Goal: Task Accomplishment & Management: Manage account settings

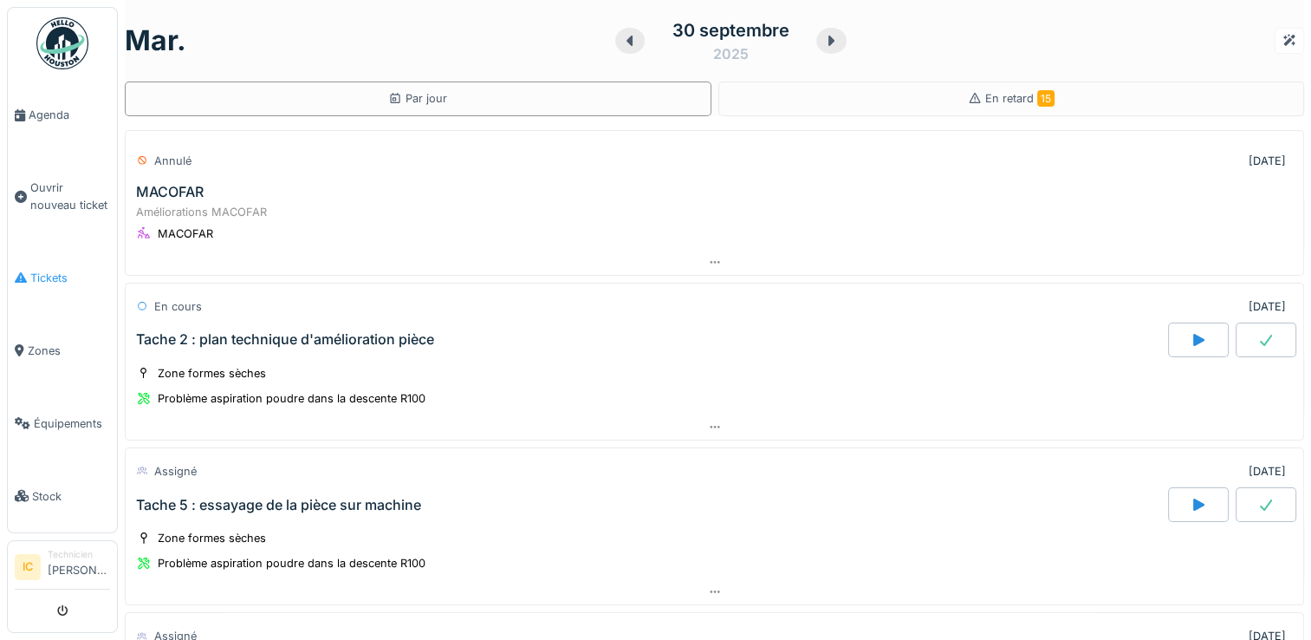
click at [49, 271] on span "Tickets" at bounding box center [70, 278] width 80 height 16
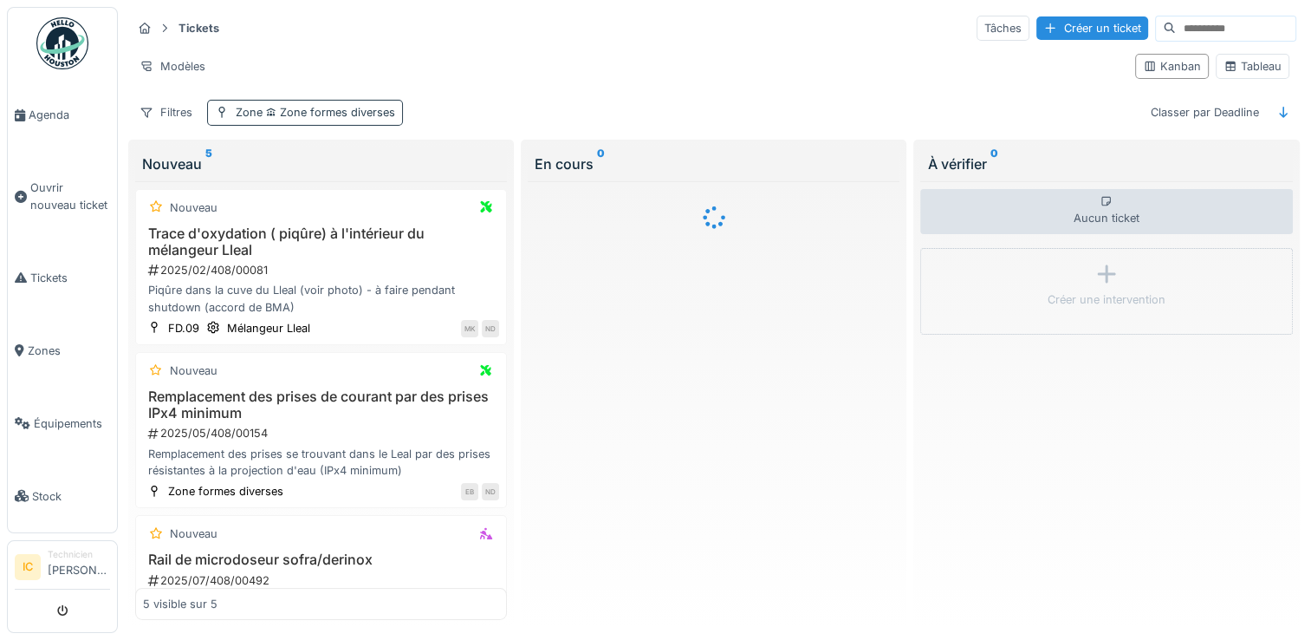
click at [310, 109] on span "Zone formes diverses" at bounding box center [329, 112] width 133 height 13
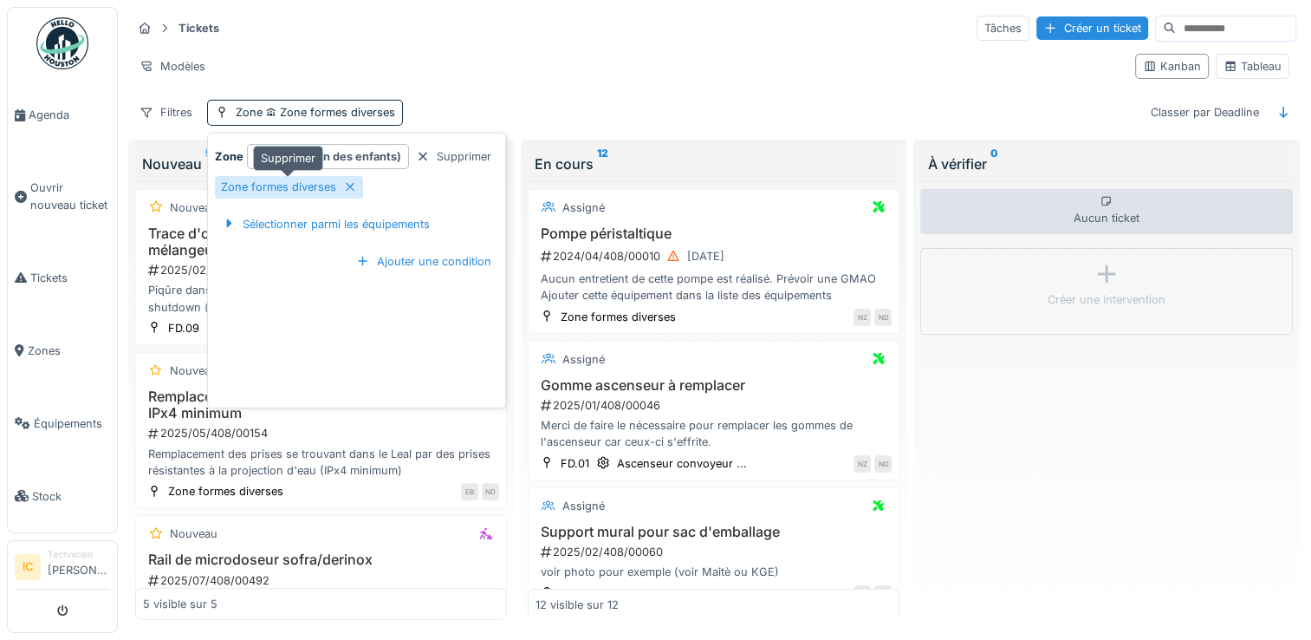
click at [349, 189] on icon at bounding box center [350, 186] width 14 height 11
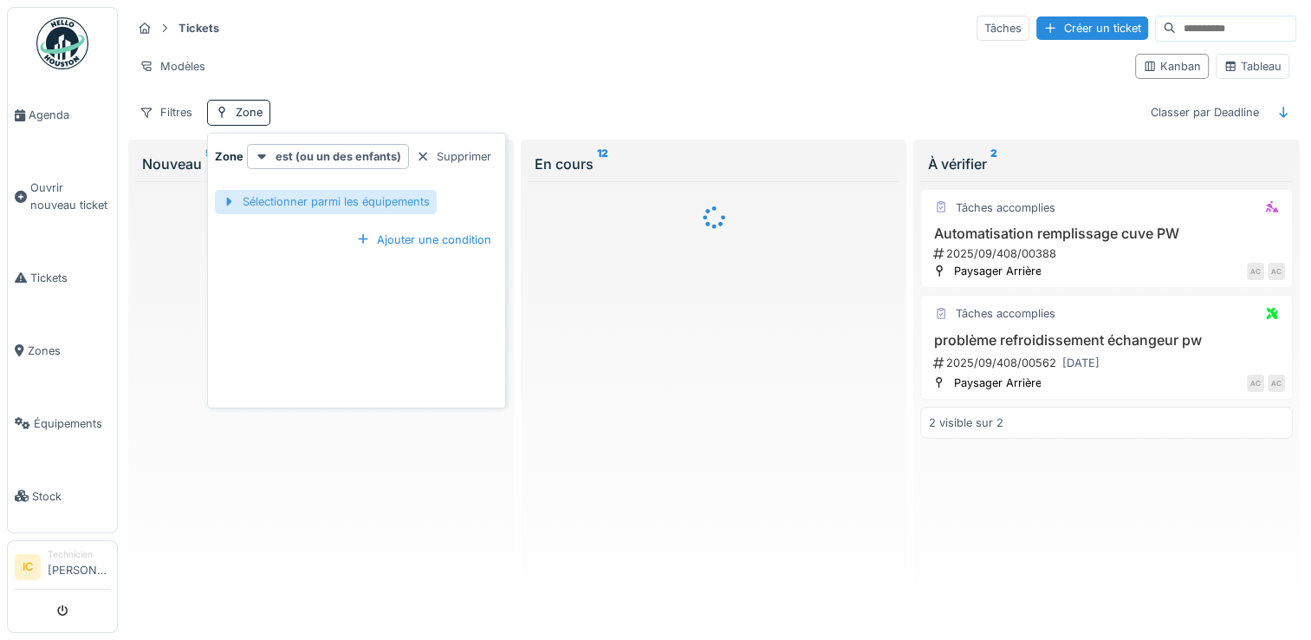
click at [282, 204] on div "Sélectionner parmi les équipements" at bounding box center [326, 201] width 222 height 23
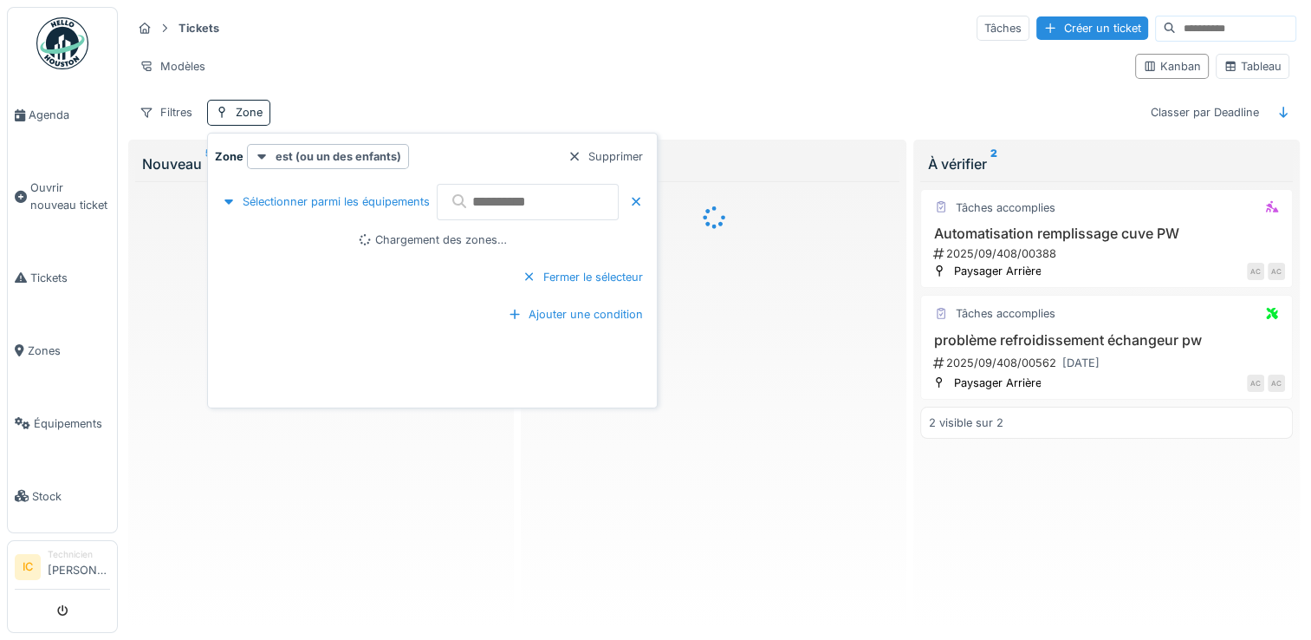
click at [508, 210] on input "text" at bounding box center [528, 202] width 182 height 36
type input "*"
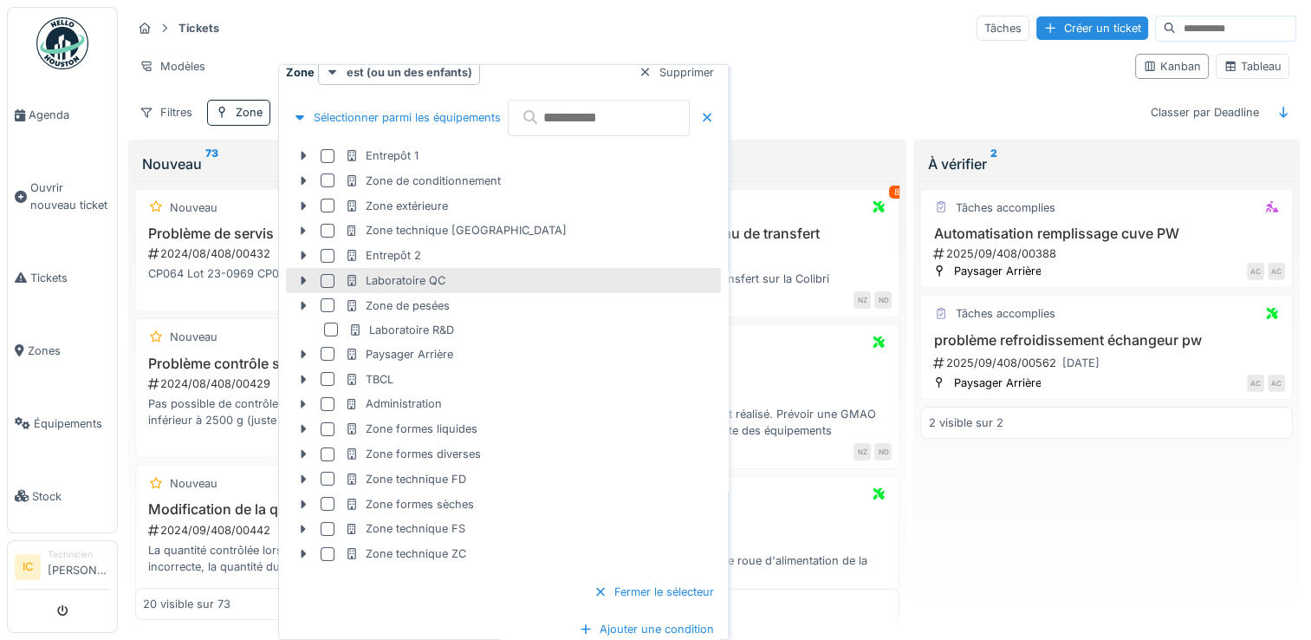
scroll to position [20, 0]
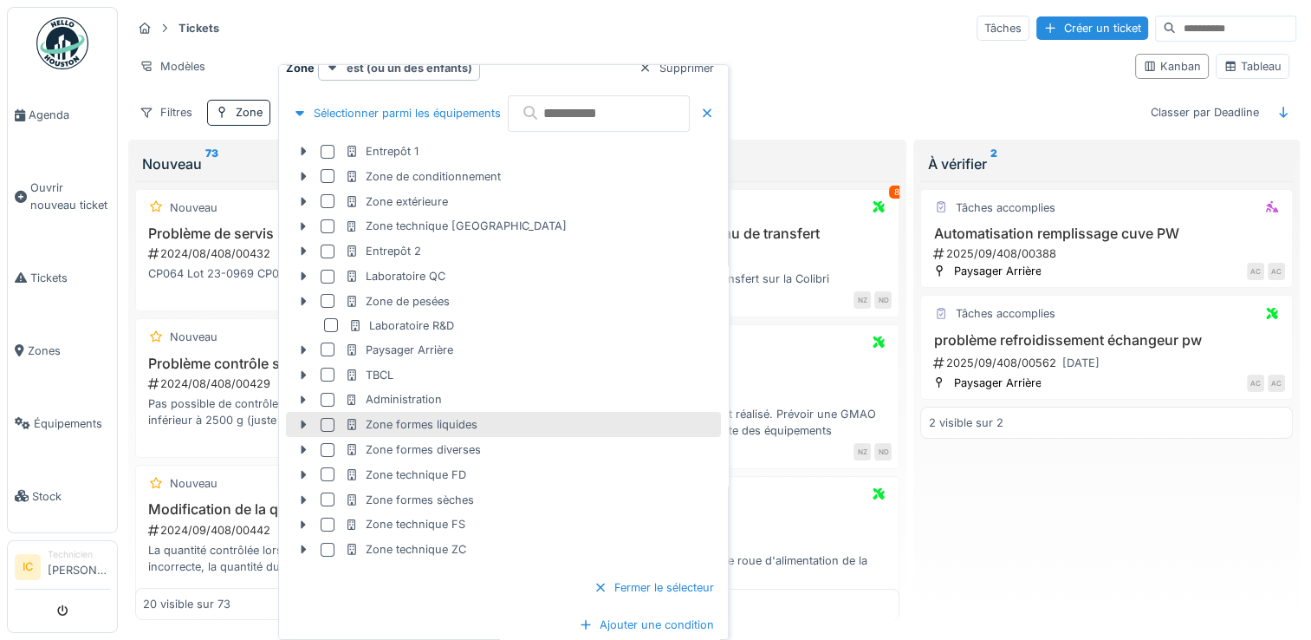
click at [381, 426] on div "Zone formes liquides" at bounding box center [411, 424] width 133 height 16
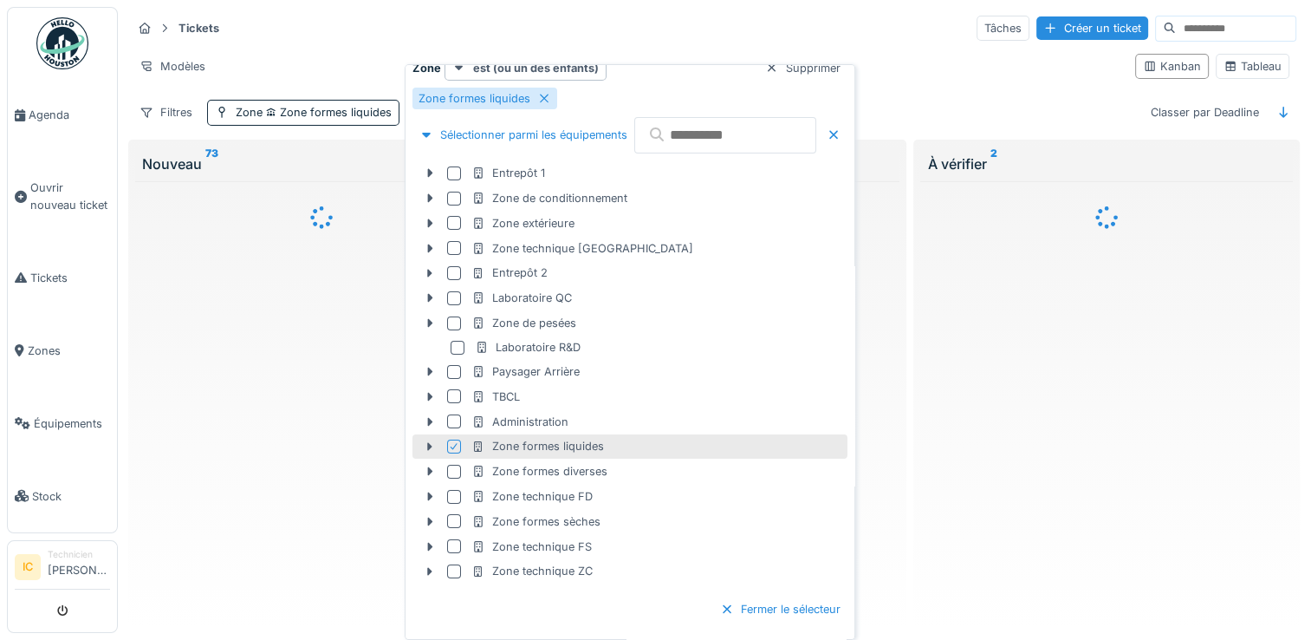
click at [276, 393] on div at bounding box center [321, 400] width 372 height 439
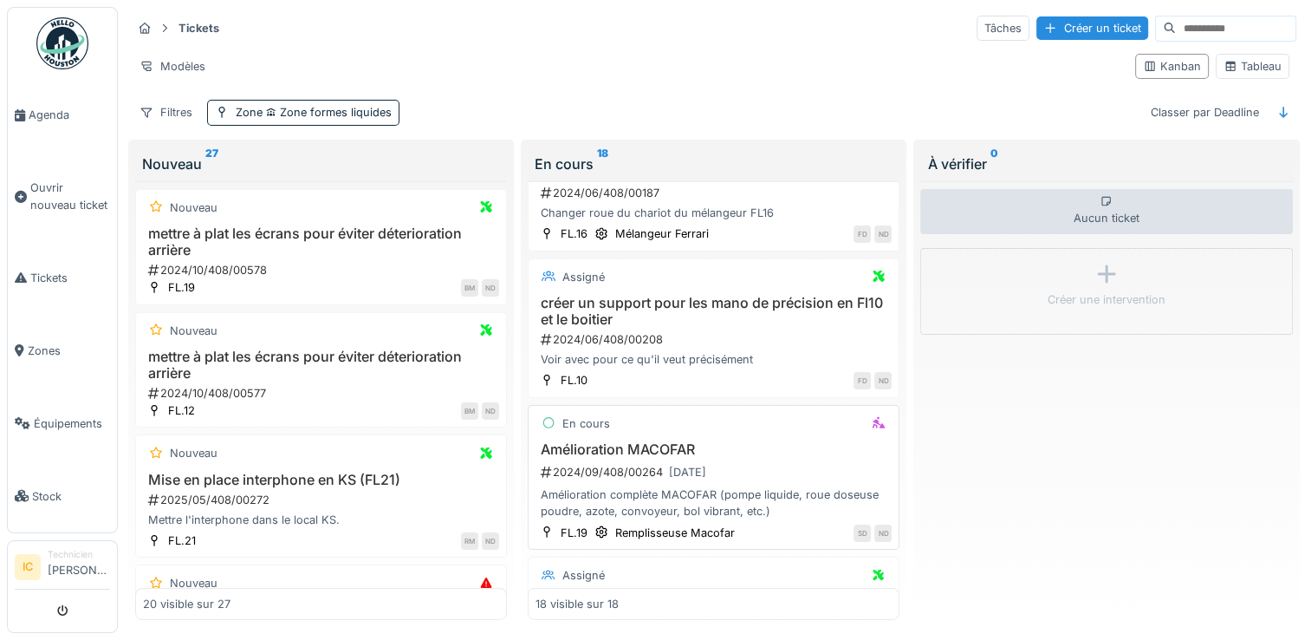
scroll to position [87, 0]
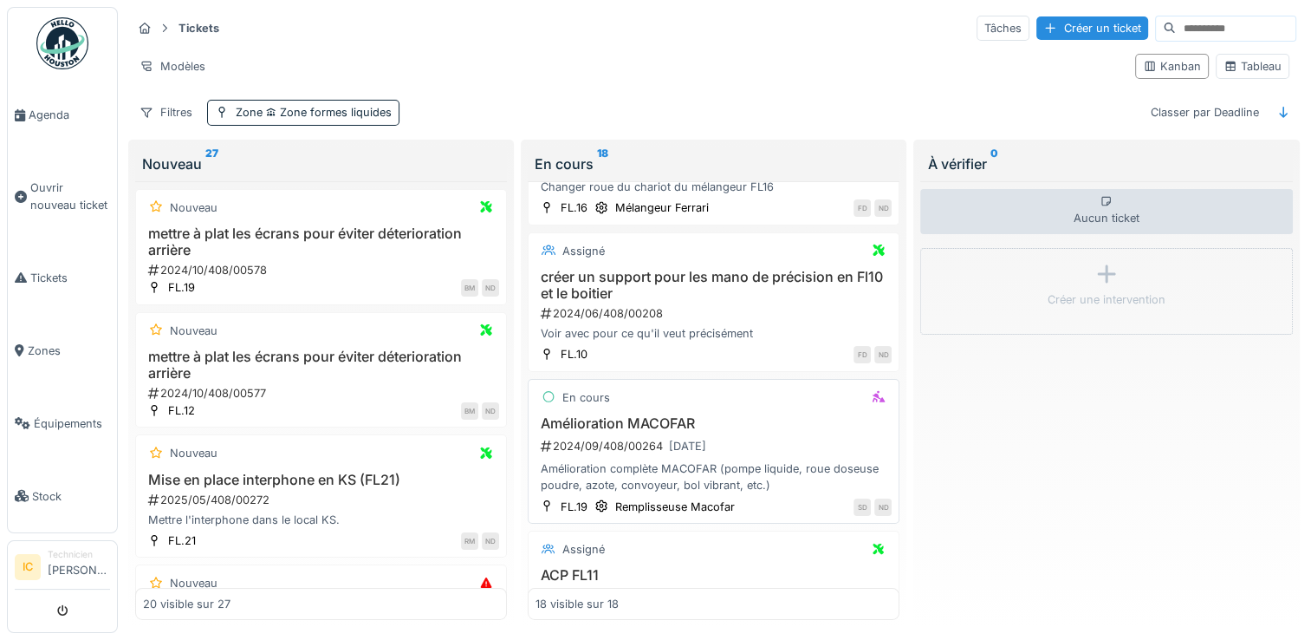
click at [572, 423] on h3 "Amélioration MACOFAR" at bounding box center [714, 423] width 356 height 16
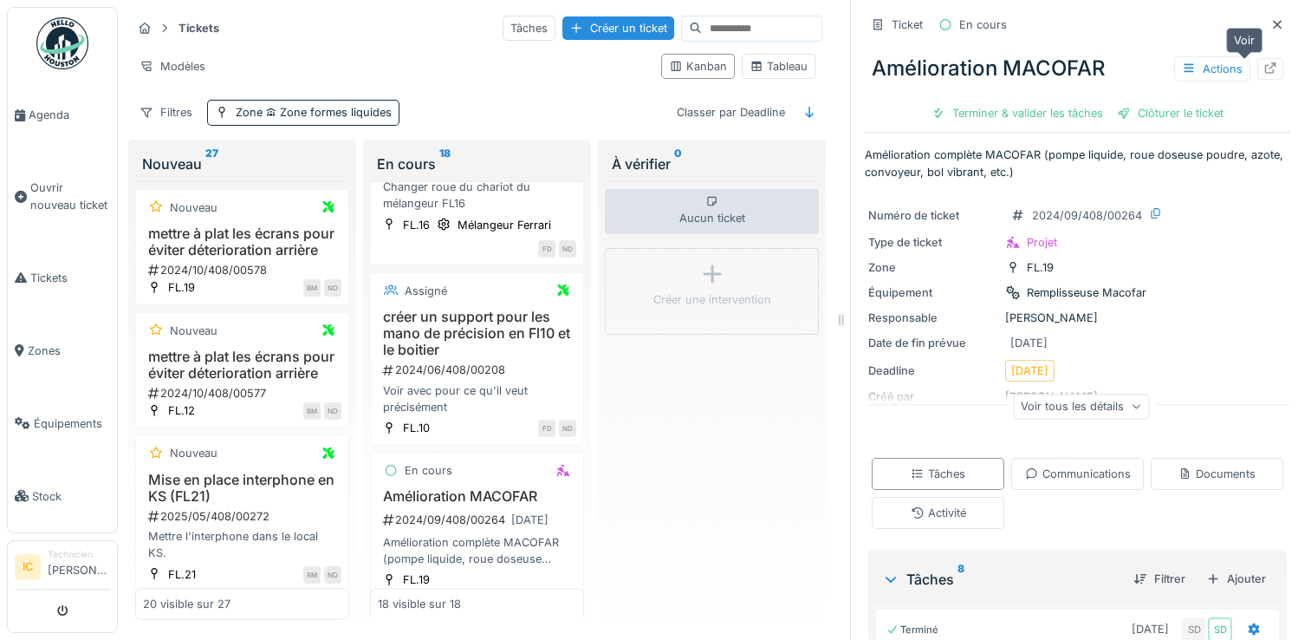
click at [1264, 70] on icon at bounding box center [1271, 67] width 14 height 11
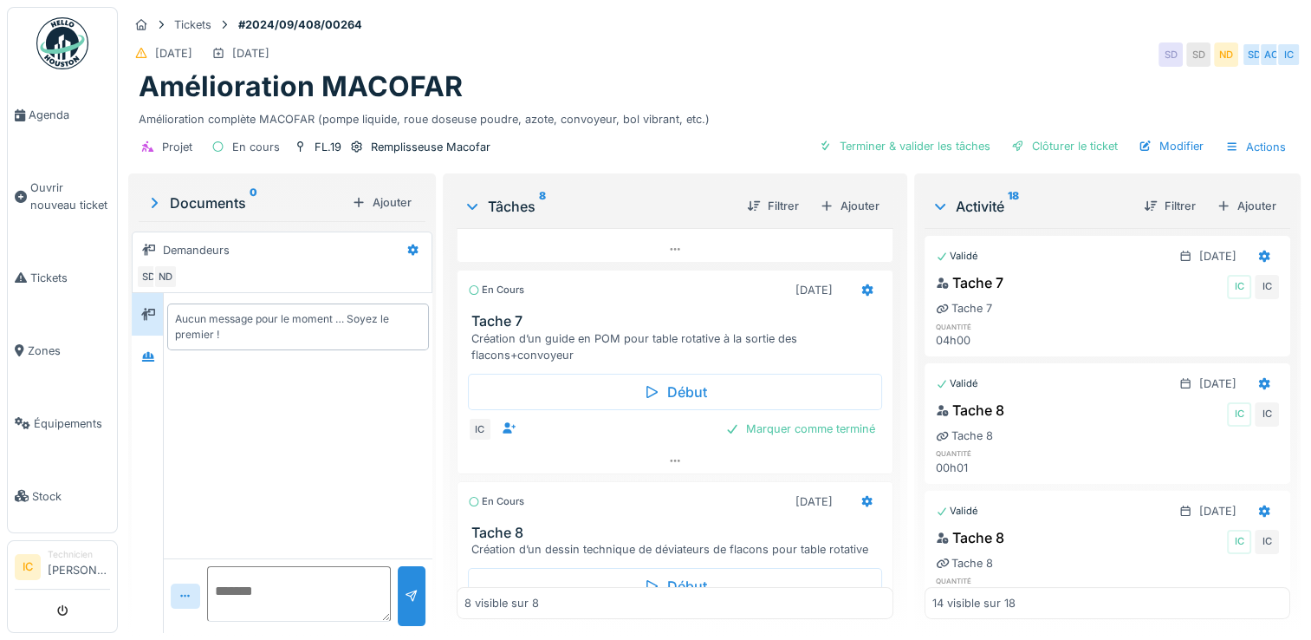
scroll to position [433, 0]
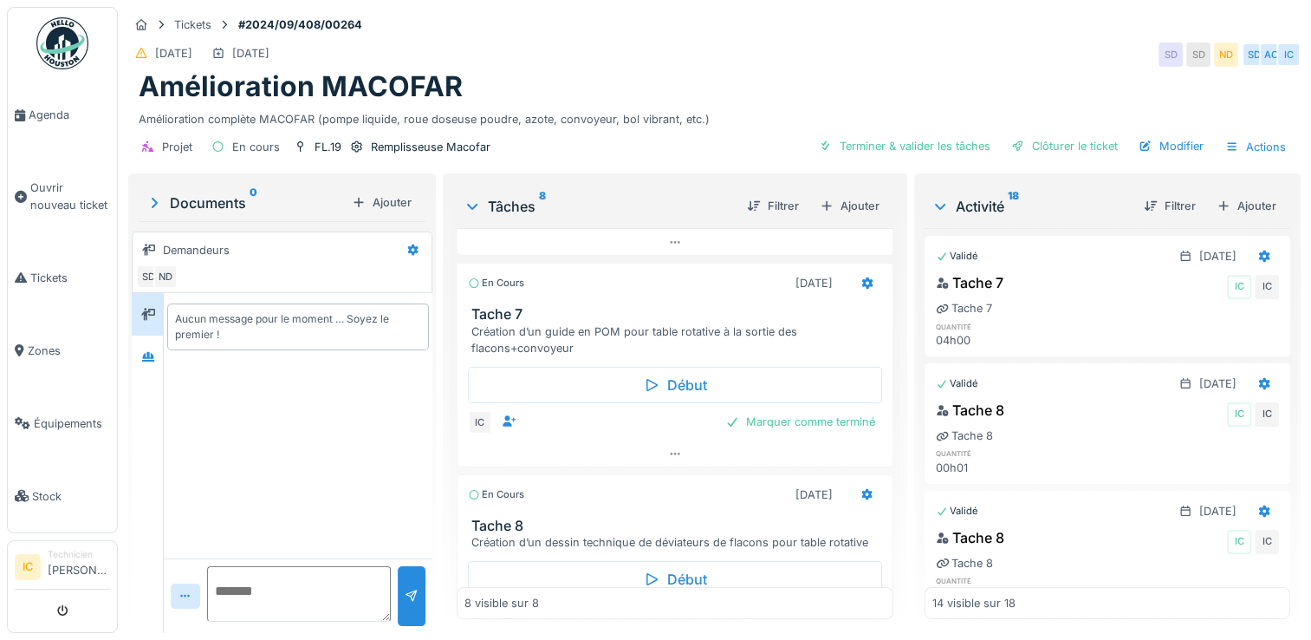
click at [533, 345] on div "Création d’un guide en POM pour table rotative à la sortie des flacons+convoyeur" at bounding box center [678, 339] width 414 height 33
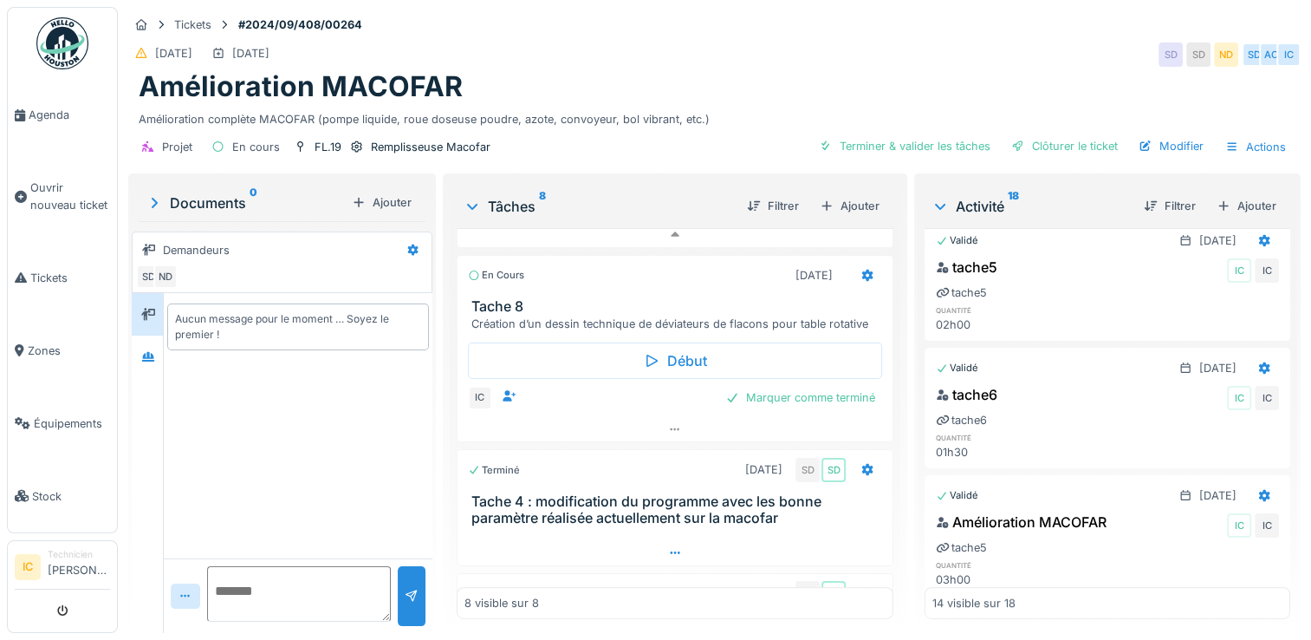
scroll to position [702, 0]
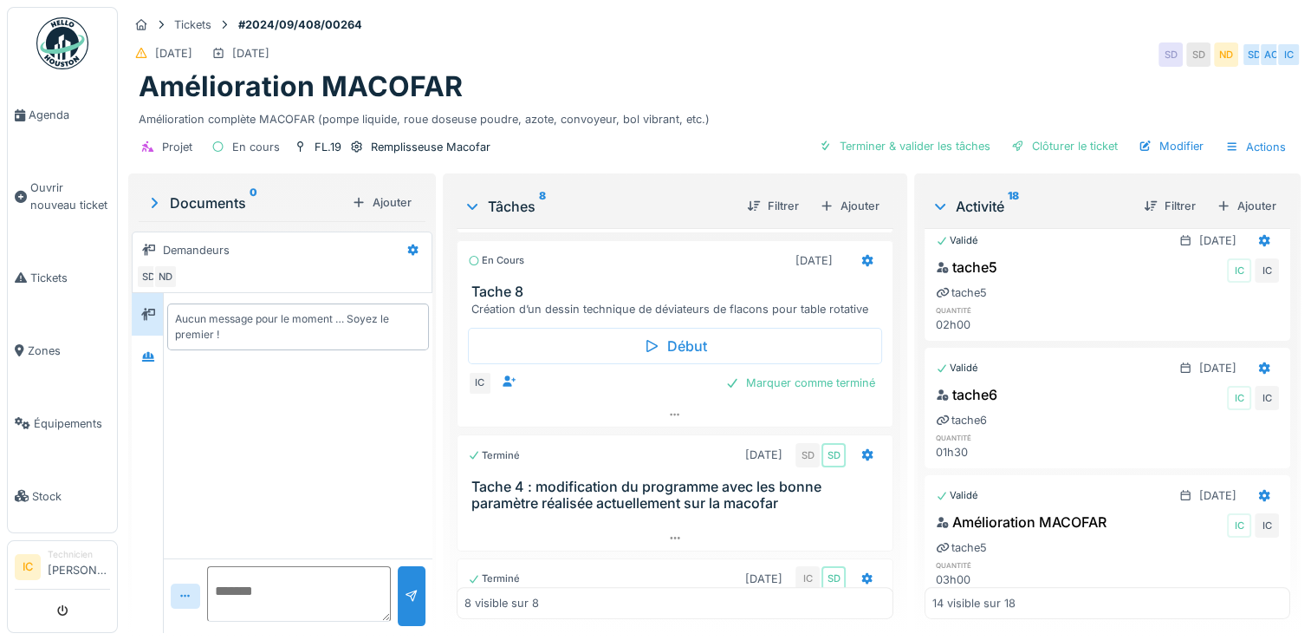
click at [572, 289] on h3 "Tache 8" at bounding box center [678, 291] width 414 height 16
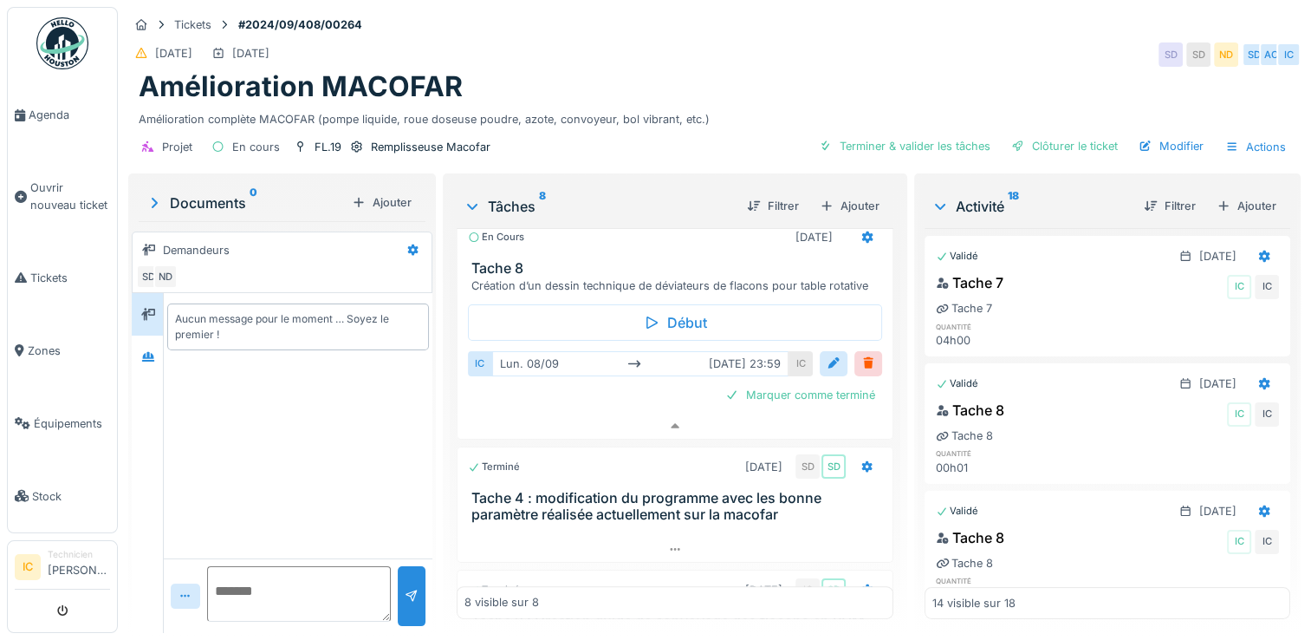
scroll to position [87, 0]
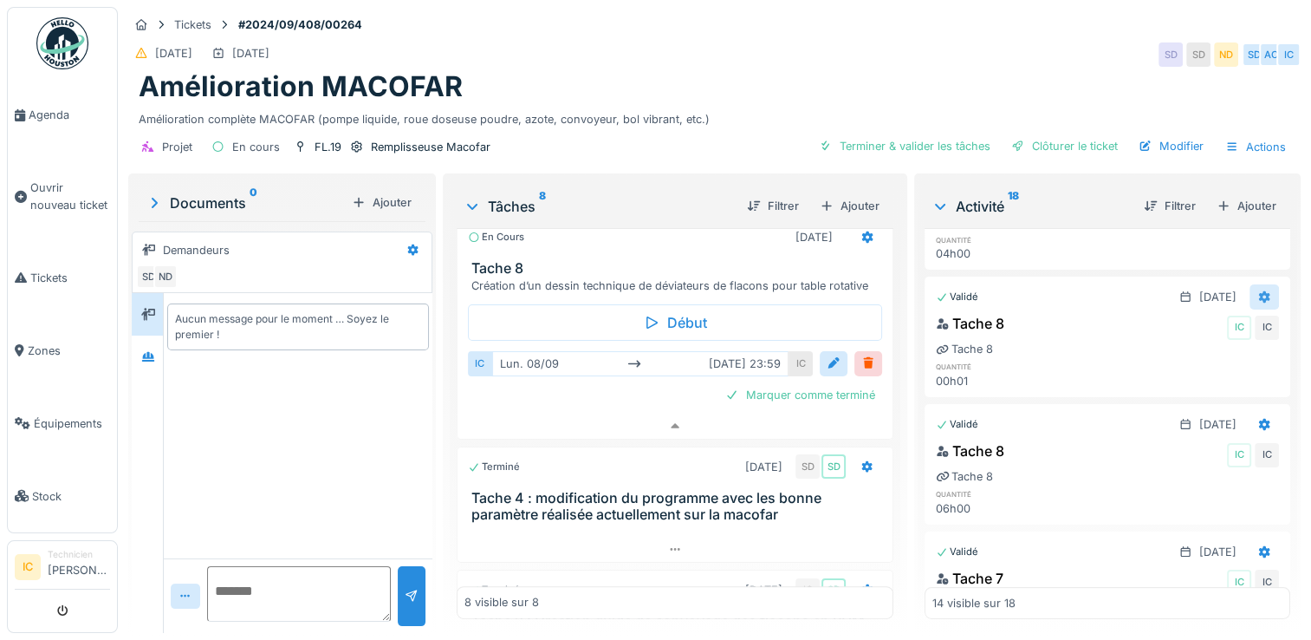
click at [1259, 291] on icon at bounding box center [1264, 297] width 11 height 12
click at [1182, 324] on div "Rouvrir" at bounding box center [1180, 334] width 84 height 26
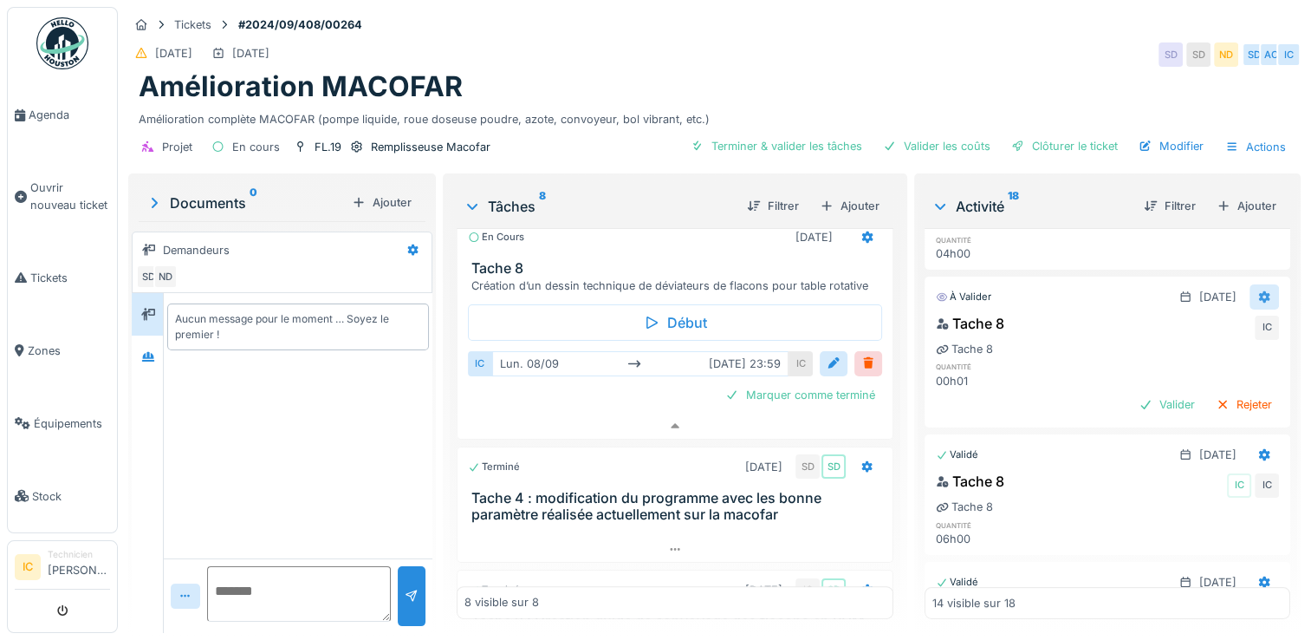
click at [1259, 291] on icon at bounding box center [1264, 297] width 11 height 12
click at [1179, 326] on div "Modifier" at bounding box center [1180, 334] width 84 height 26
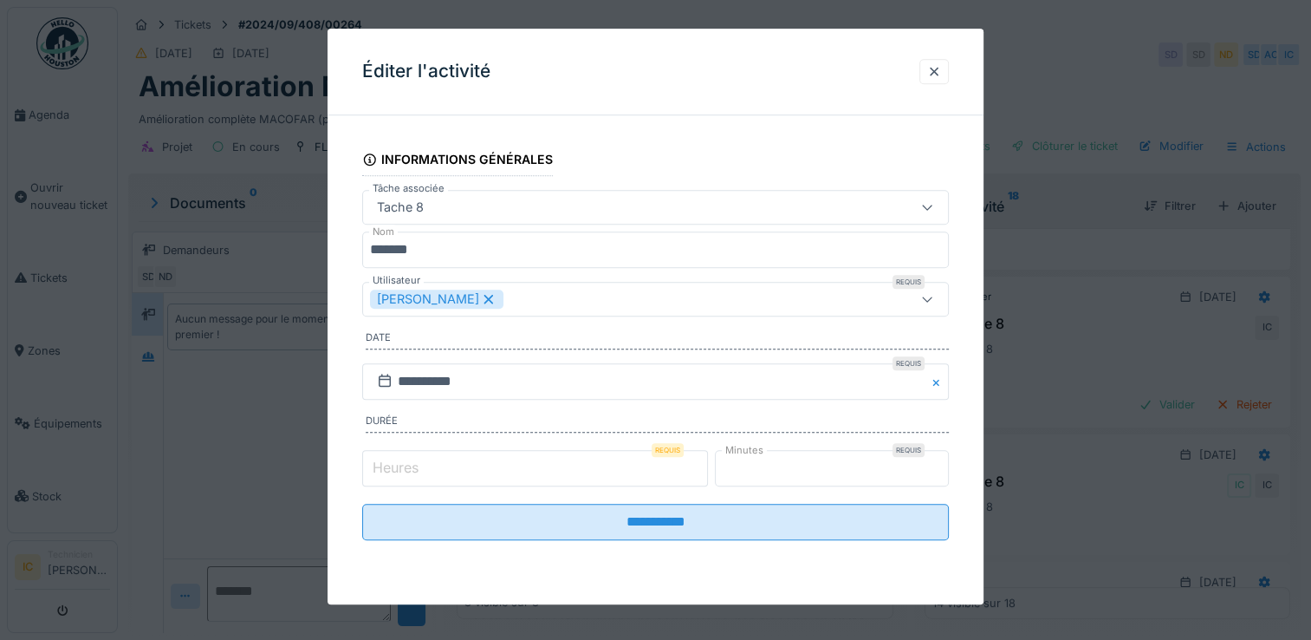
click at [591, 463] on input "*" at bounding box center [535, 468] width 346 height 36
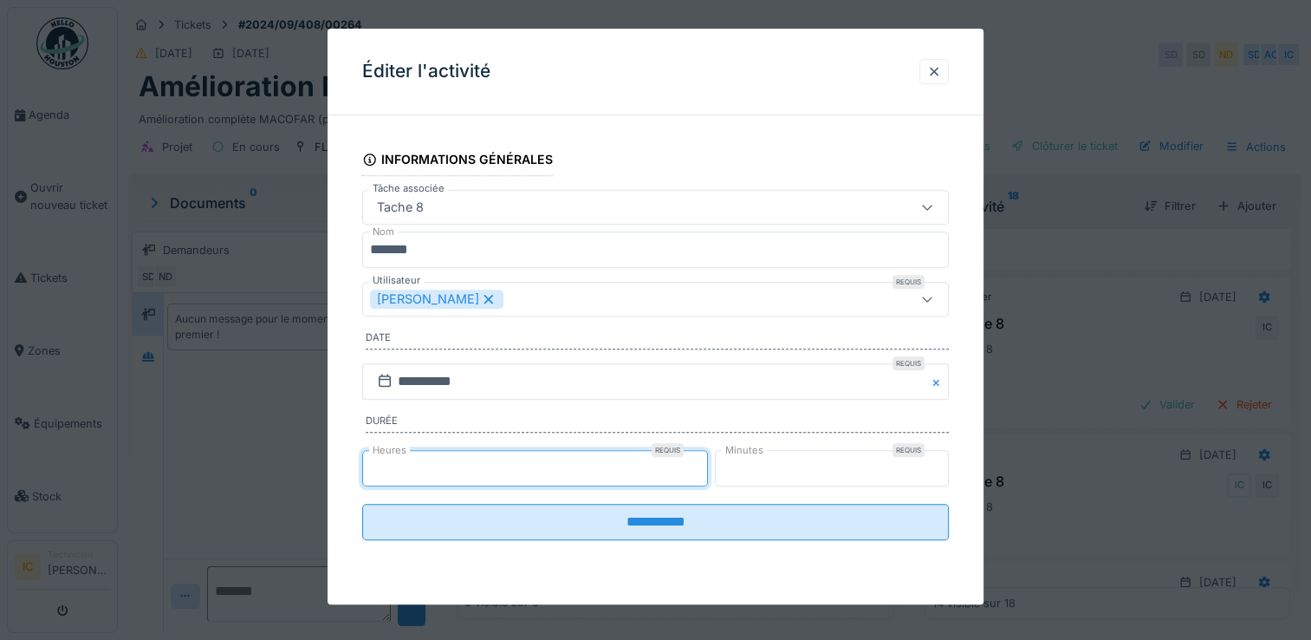
type input "*"
drag, startPoint x: 746, startPoint y: 470, endPoint x: 693, endPoint y: 470, distance: 52.9
click at [707, 470] on div "Heures Requis * Minutes Requis *" at bounding box center [655, 467] width 587 height 43
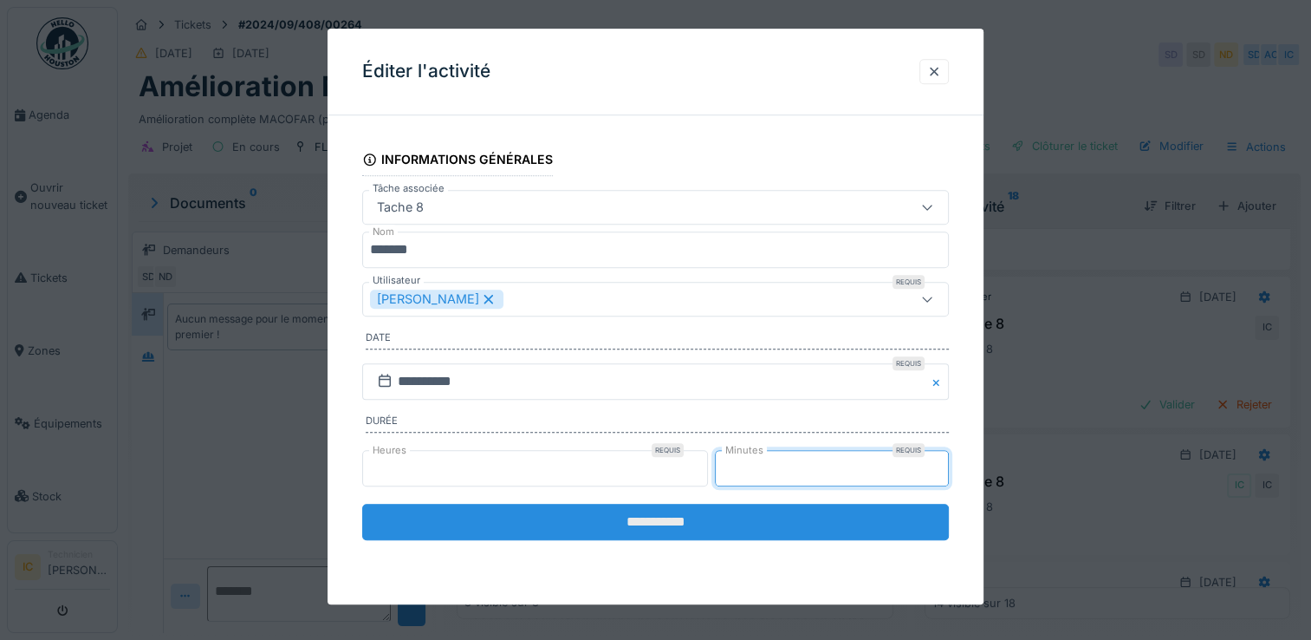
type input "**"
click at [654, 521] on input "**********" at bounding box center [655, 522] width 587 height 36
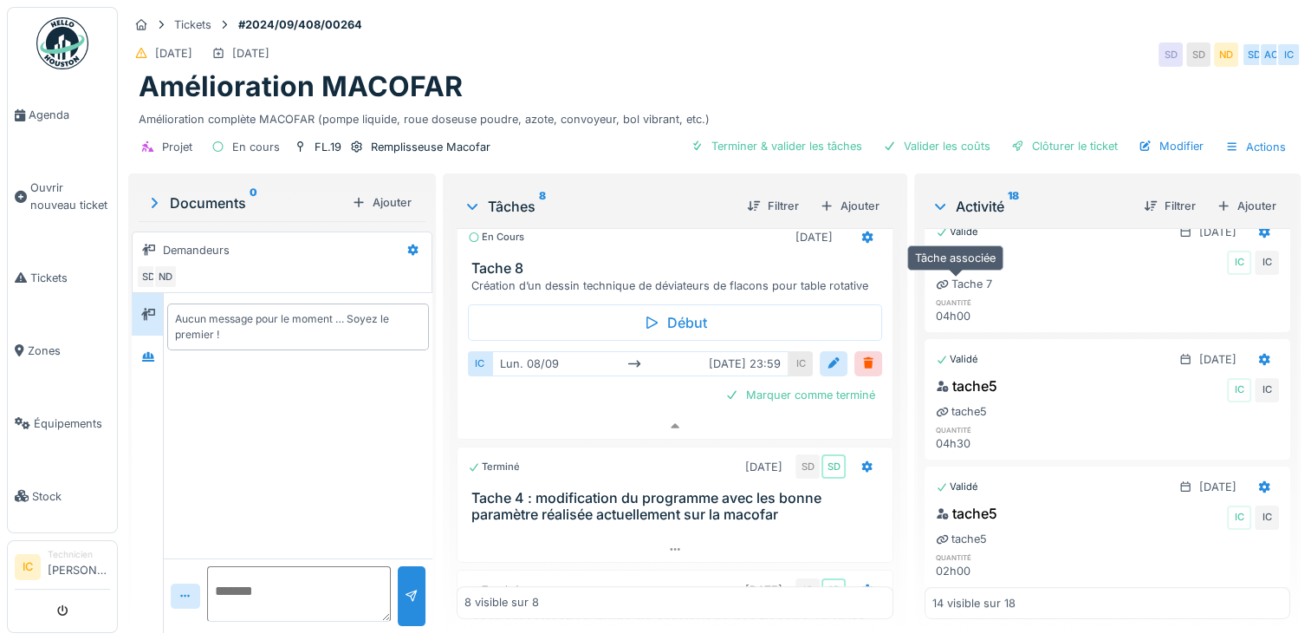
scroll to position [433, 0]
click at [838, 205] on div "Ajouter" at bounding box center [850, 205] width 74 height 23
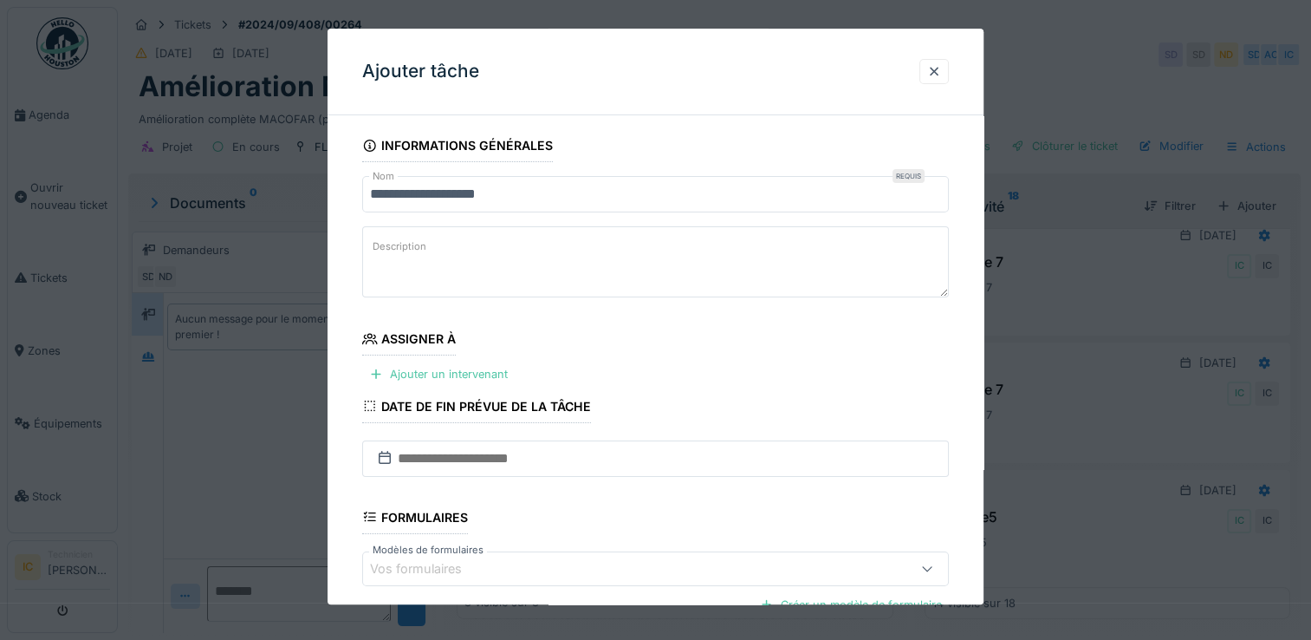
click at [1063, 413] on div at bounding box center [655, 320] width 1311 height 640
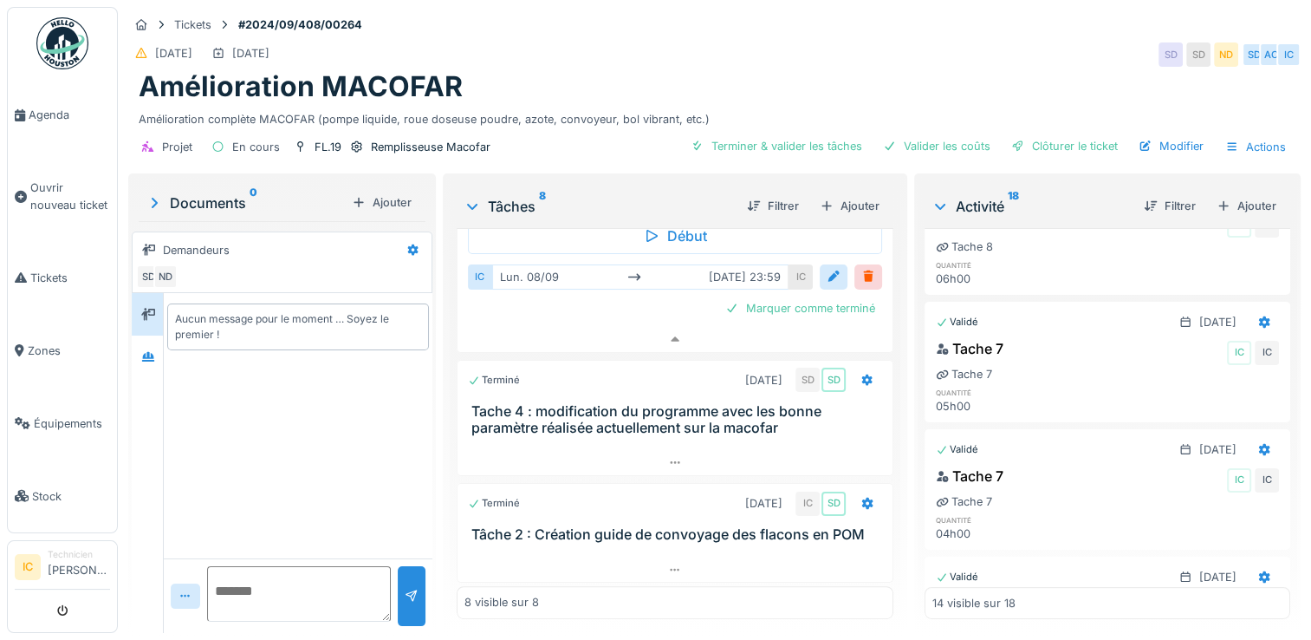
scroll to position [0, 0]
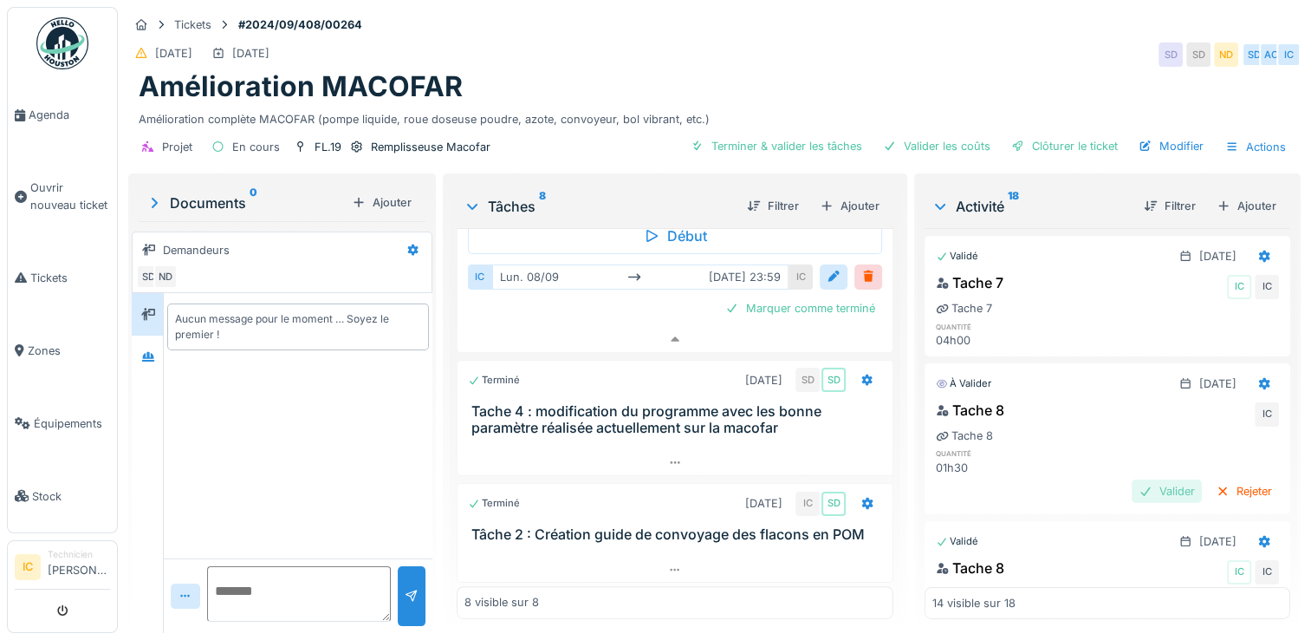
click at [1133, 487] on div "Valider" at bounding box center [1167, 490] width 70 height 23
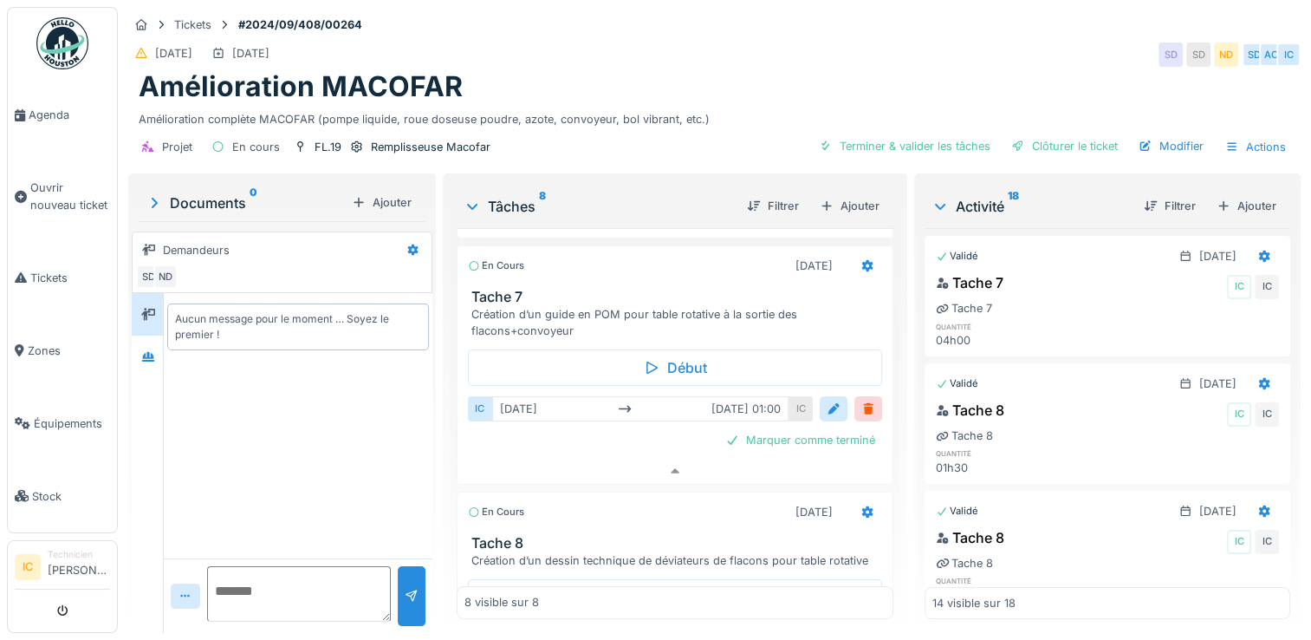
scroll to position [390, 0]
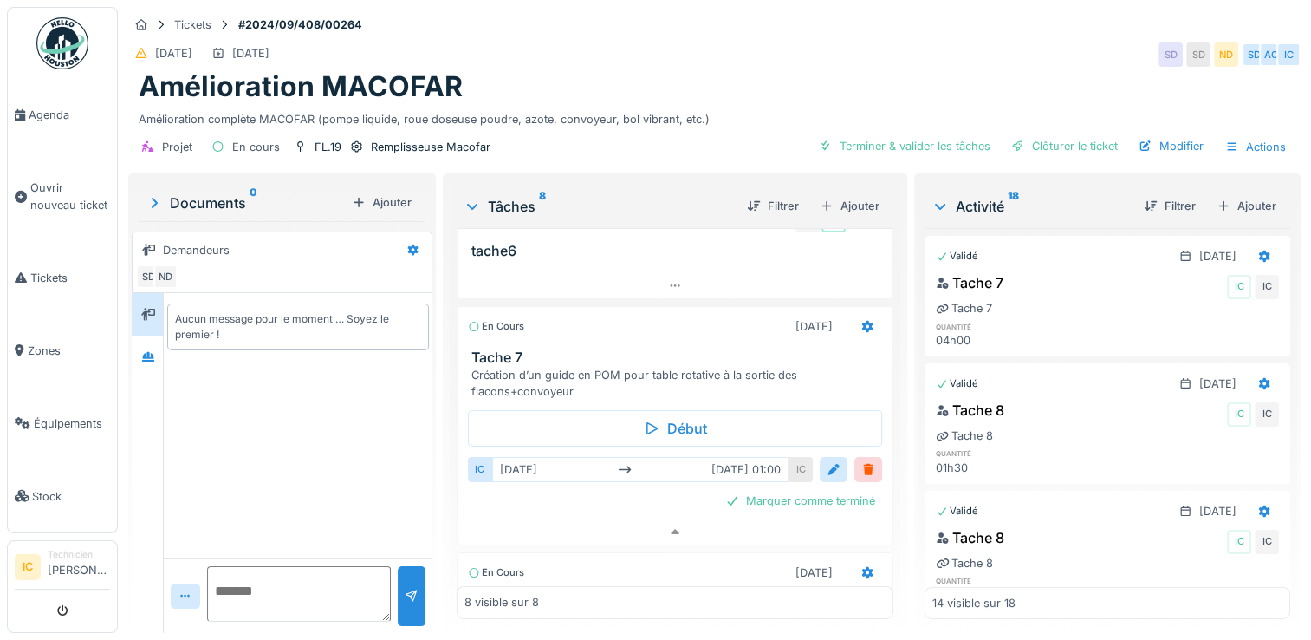
click at [536, 380] on div "Création d’un guide en POM pour table rotative à la sortie des flacons+convoyeur" at bounding box center [678, 383] width 414 height 33
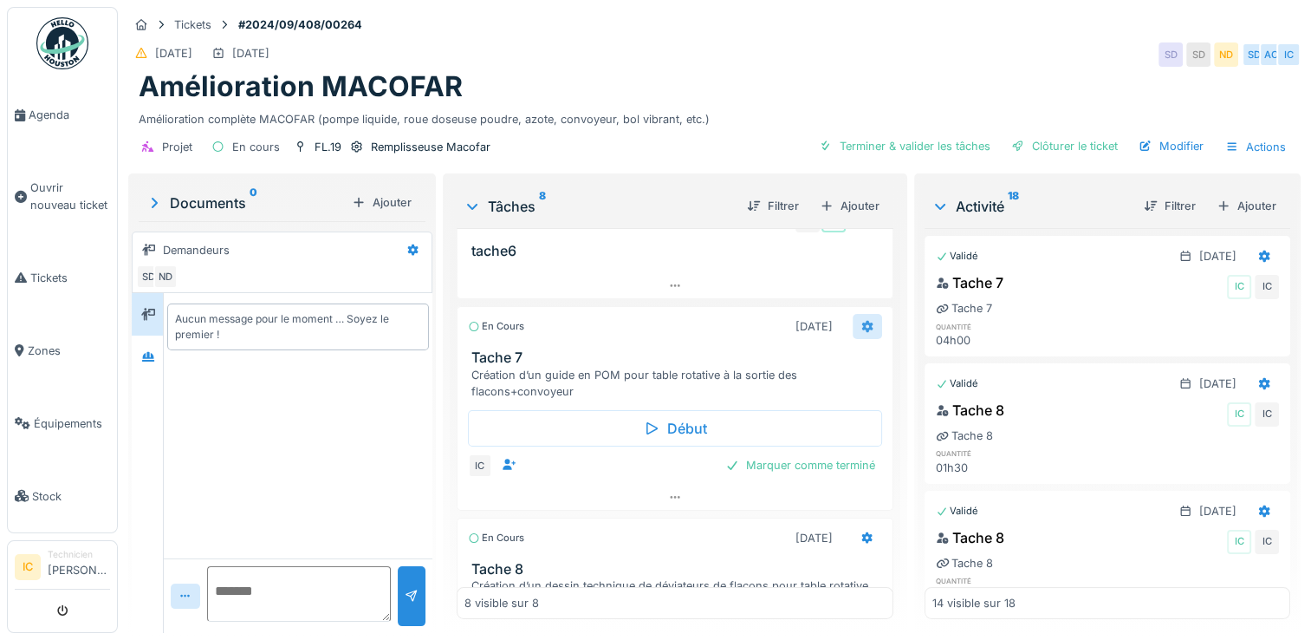
click at [862, 333] on icon at bounding box center [867, 327] width 11 height 12
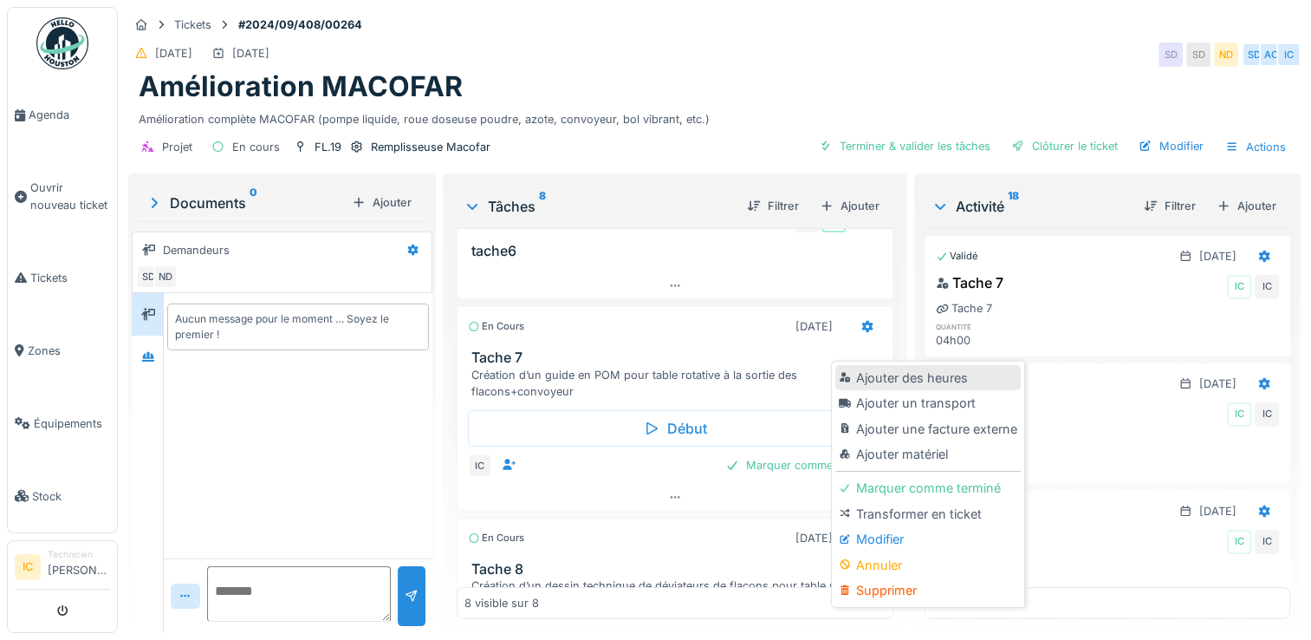
click at [869, 383] on div "Ajouter des heures" at bounding box center [927, 378] width 185 height 26
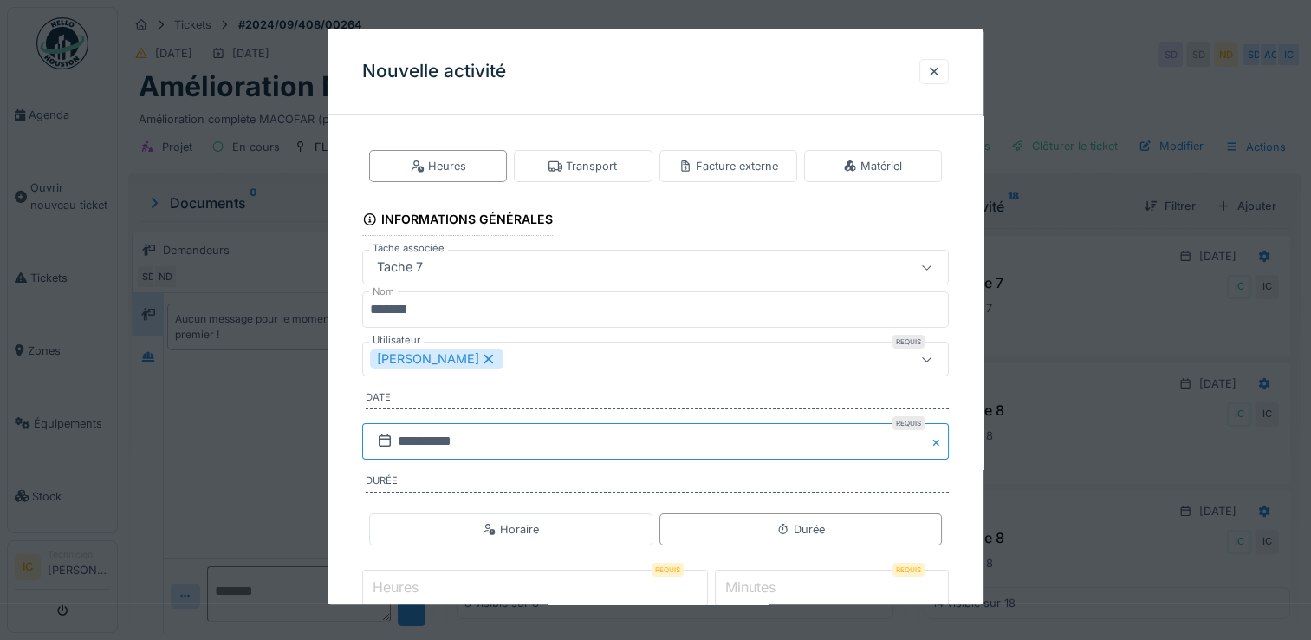
click at [409, 439] on input "**********" at bounding box center [655, 441] width 587 height 36
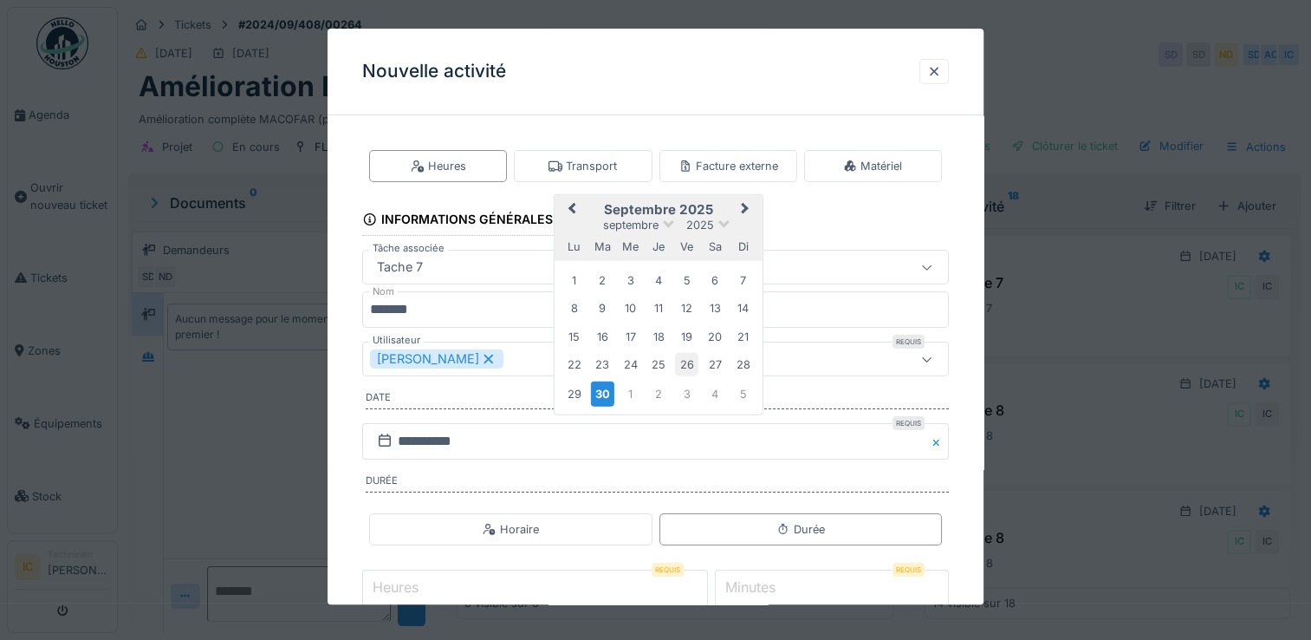
click at [686, 362] on div "26" at bounding box center [686, 364] width 23 height 23
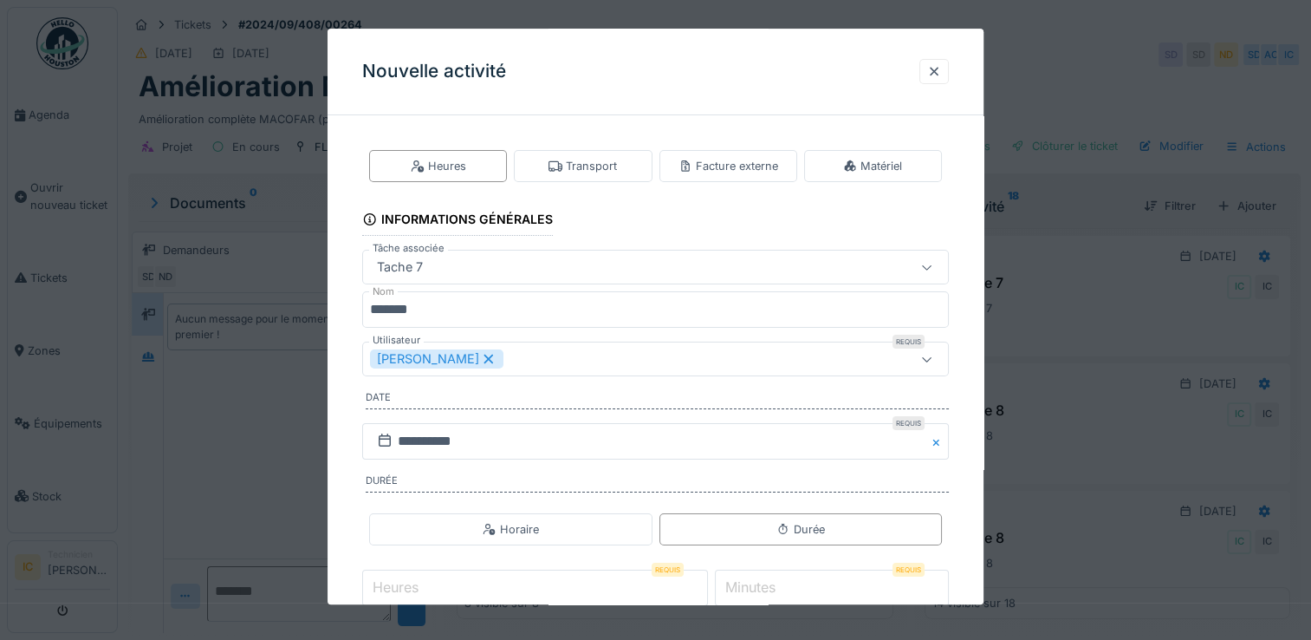
scroll to position [87, 0]
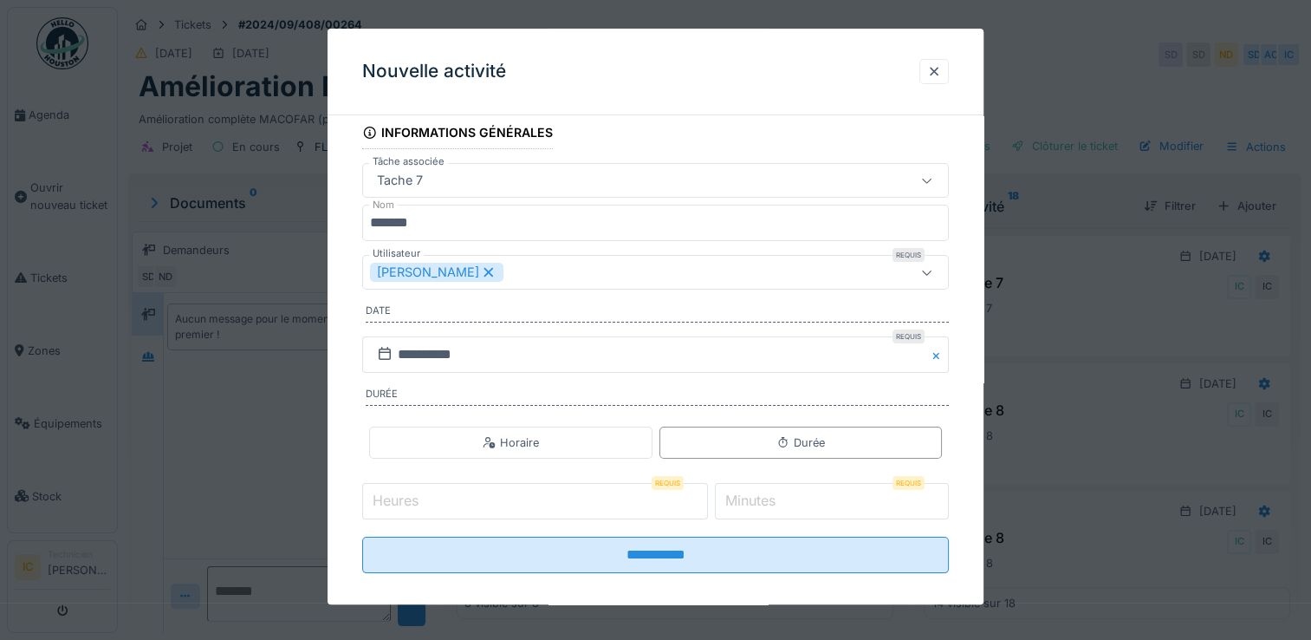
click at [654, 497] on input "Heures" at bounding box center [535, 501] width 346 height 36
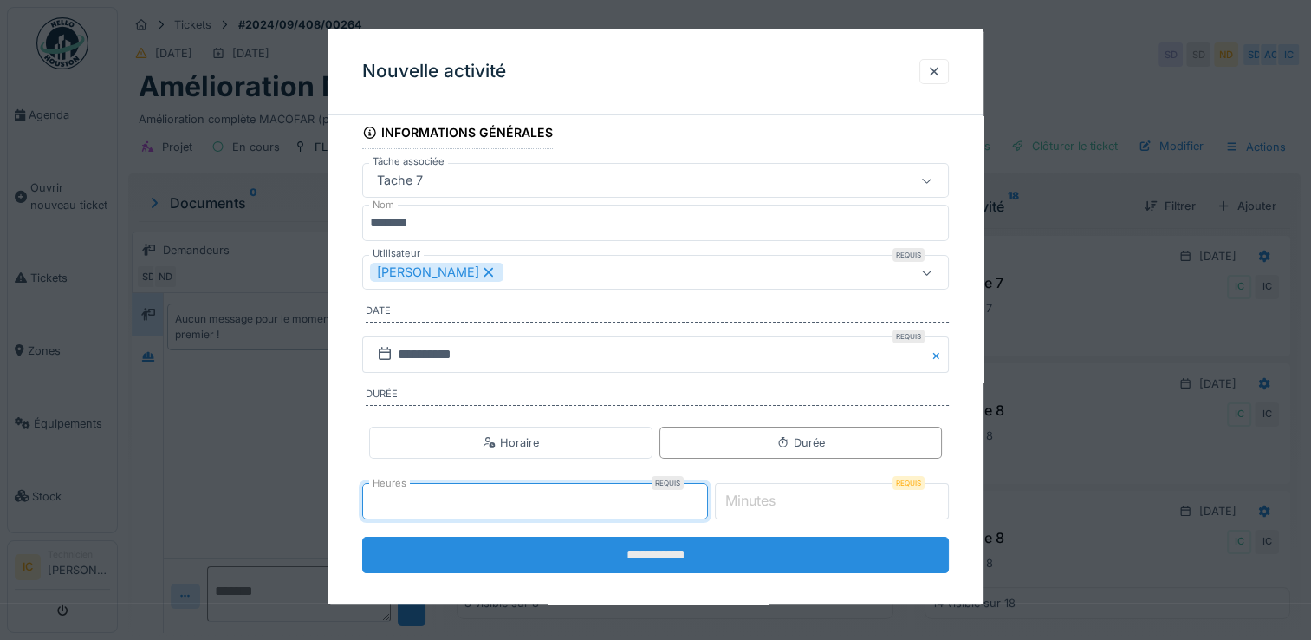
type input "*"
click at [686, 555] on input "**********" at bounding box center [655, 554] width 587 height 36
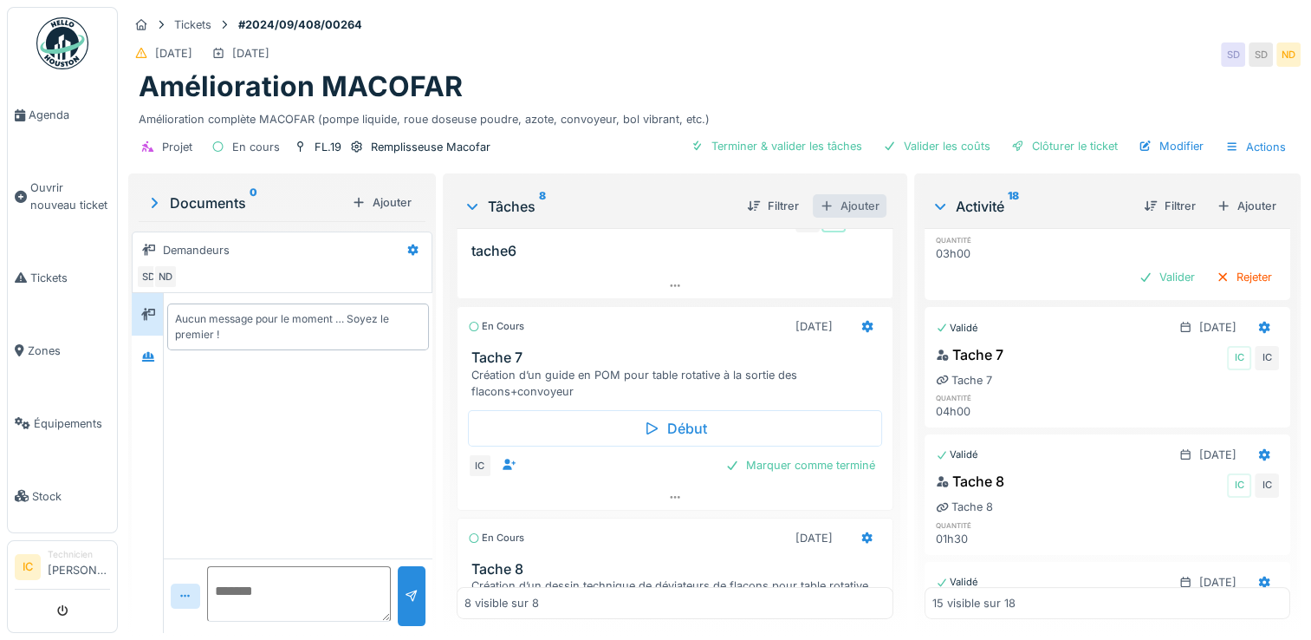
click at [856, 210] on div "Ajouter" at bounding box center [850, 205] width 74 height 23
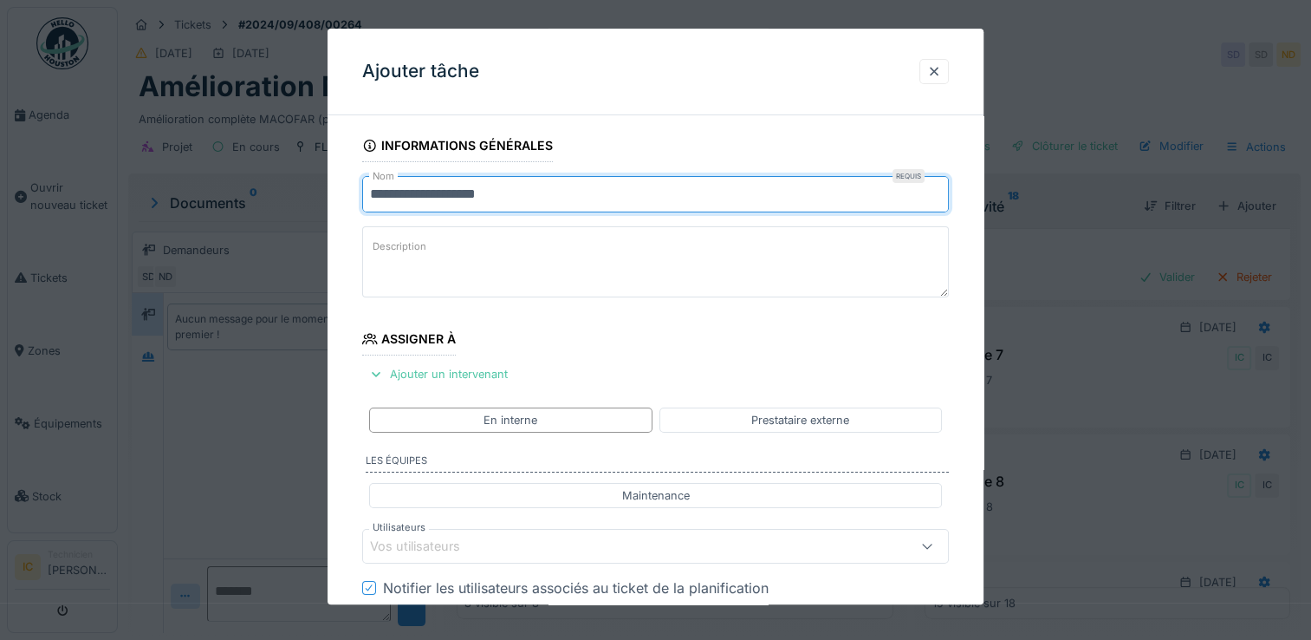
click at [454, 196] on input "**********" at bounding box center [655, 194] width 587 height 36
drag, startPoint x: 553, startPoint y: 192, endPoint x: 187, endPoint y: 190, distance: 365.7
click at [204, 190] on div "**********" at bounding box center [714, 320] width 1193 height 640
type input "*"
type input "*******"
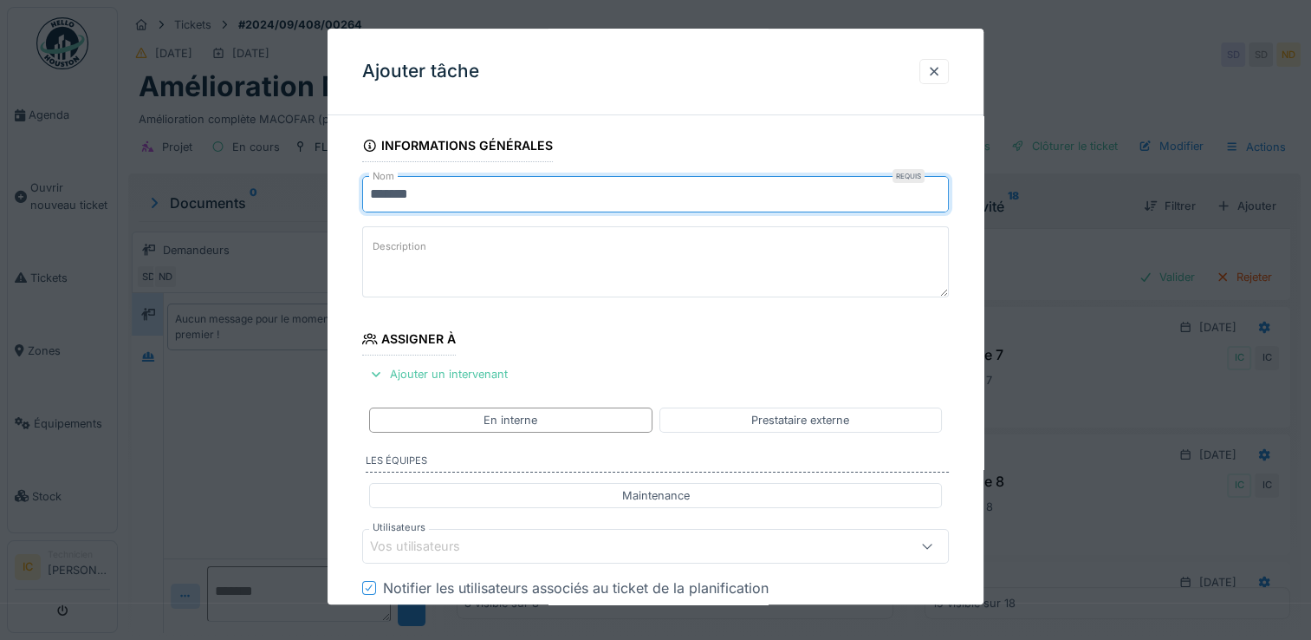
click at [411, 249] on label "Description" at bounding box center [399, 248] width 61 height 22
click at [411, 249] on textarea "Description" at bounding box center [655, 261] width 587 height 71
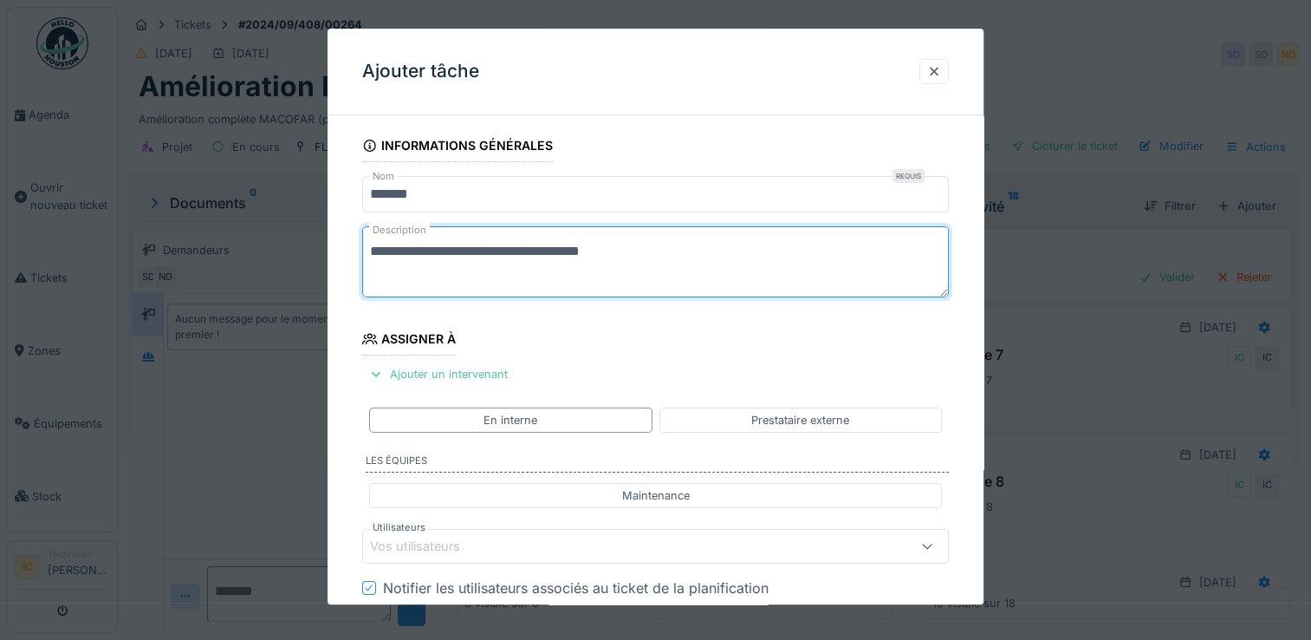
type textarea "**********"
drag, startPoint x: 645, startPoint y: 250, endPoint x: 367, endPoint y: 250, distance: 277.3
click at [367, 250] on textarea "**********" at bounding box center [655, 261] width 587 height 71
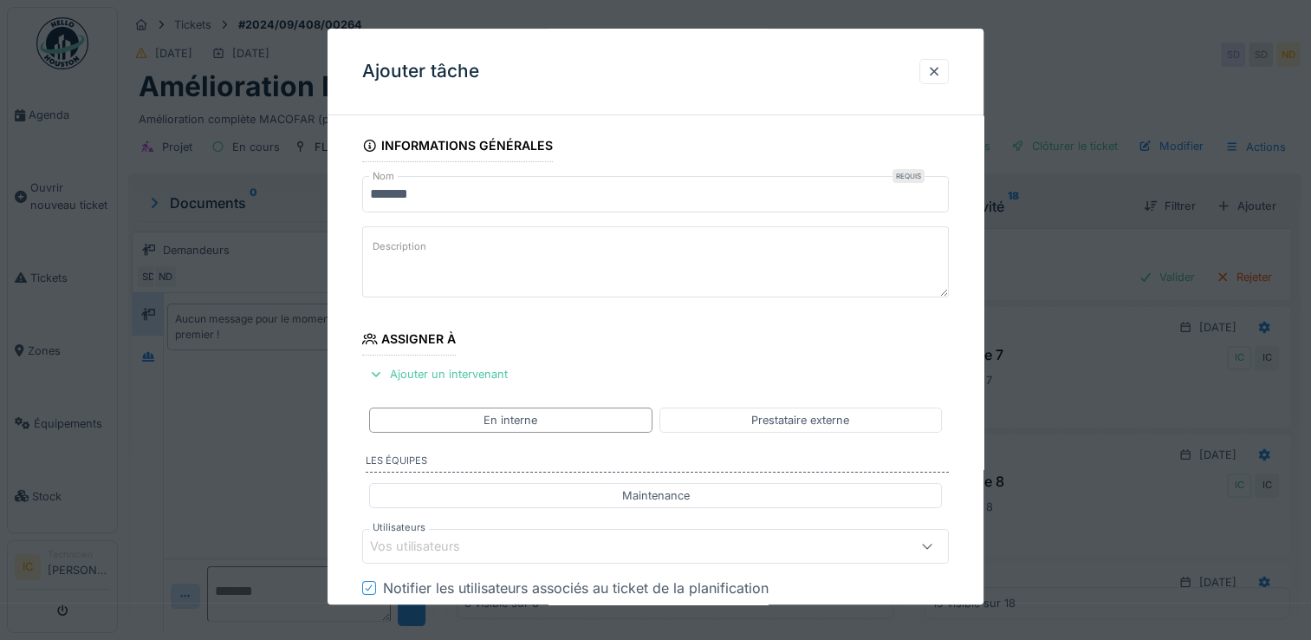
click at [419, 267] on textarea "Description" at bounding box center [655, 261] width 587 height 71
paste textarea "**********"
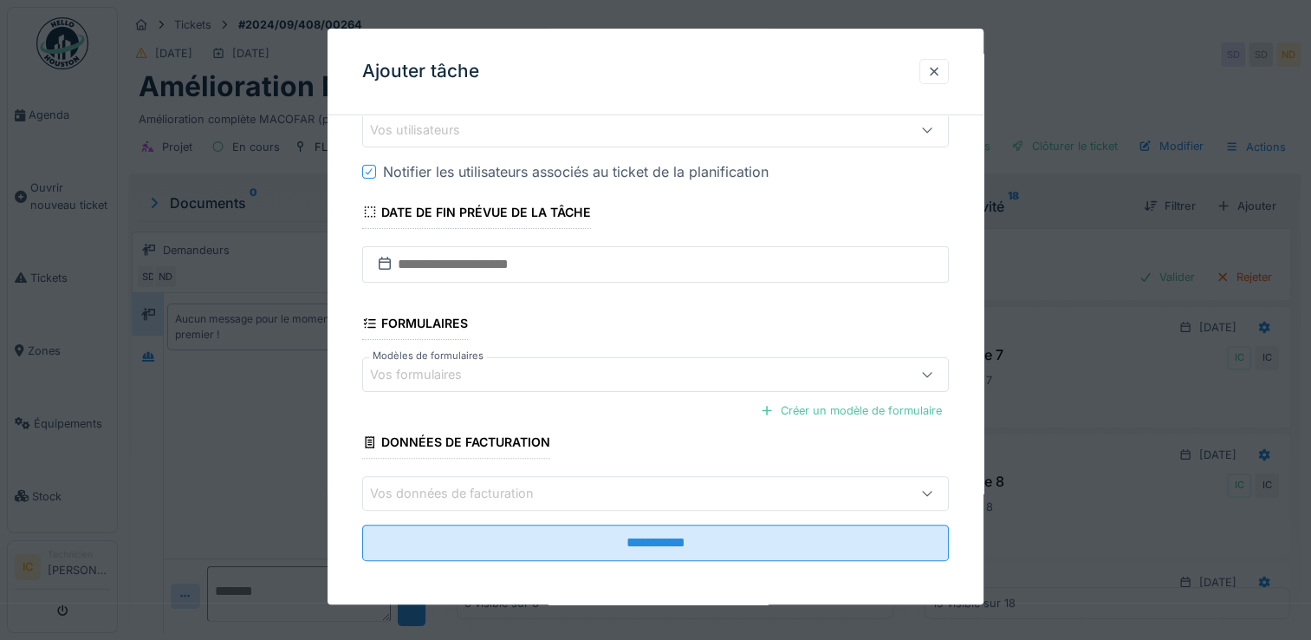
scroll to position [417, 0]
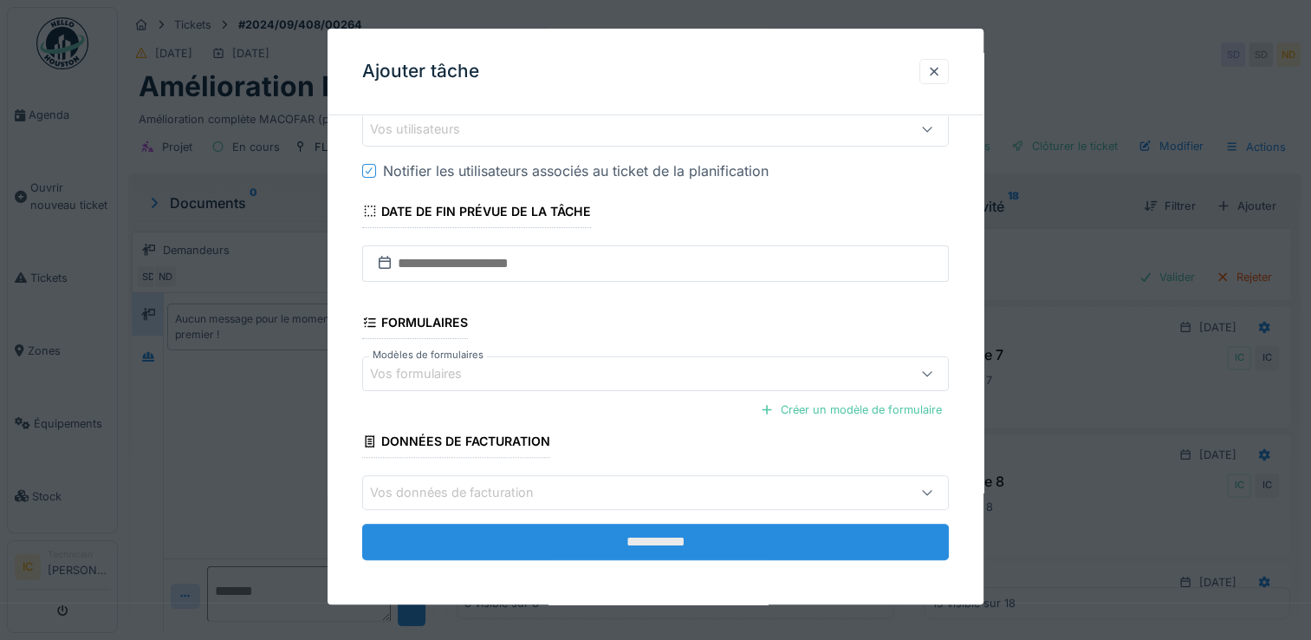
type textarea "**********"
click at [698, 543] on input "**********" at bounding box center [655, 541] width 587 height 36
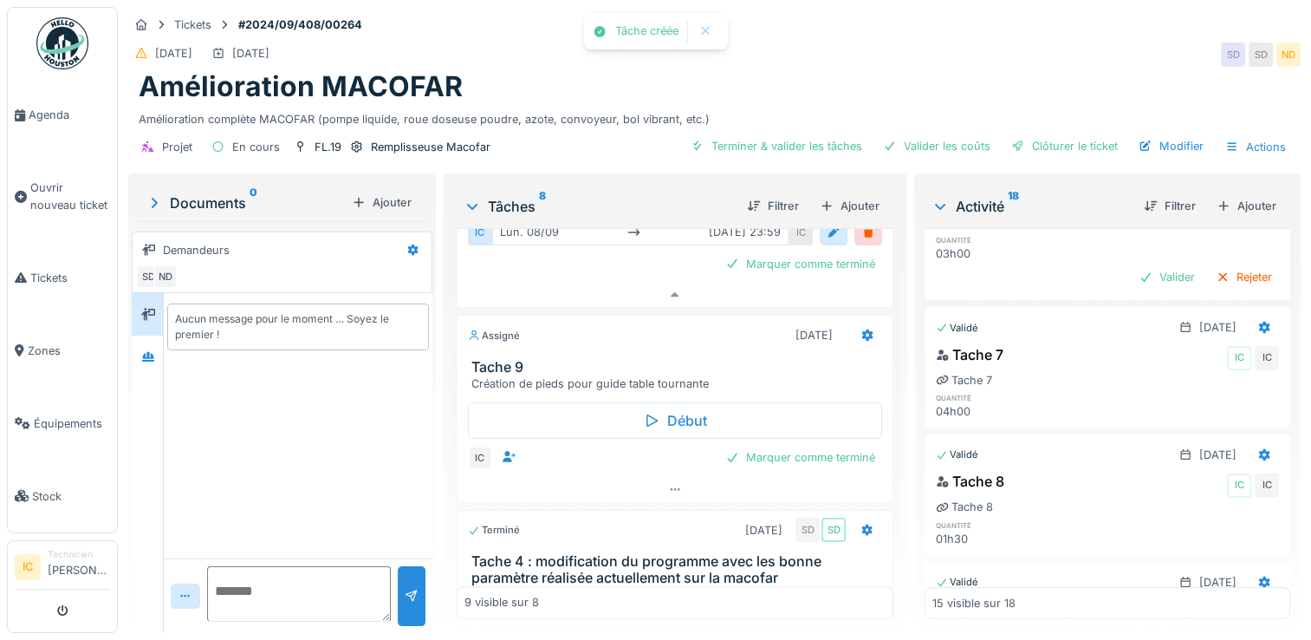
scroll to position [823, 0]
click at [862, 340] on icon at bounding box center [867, 334] width 11 height 12
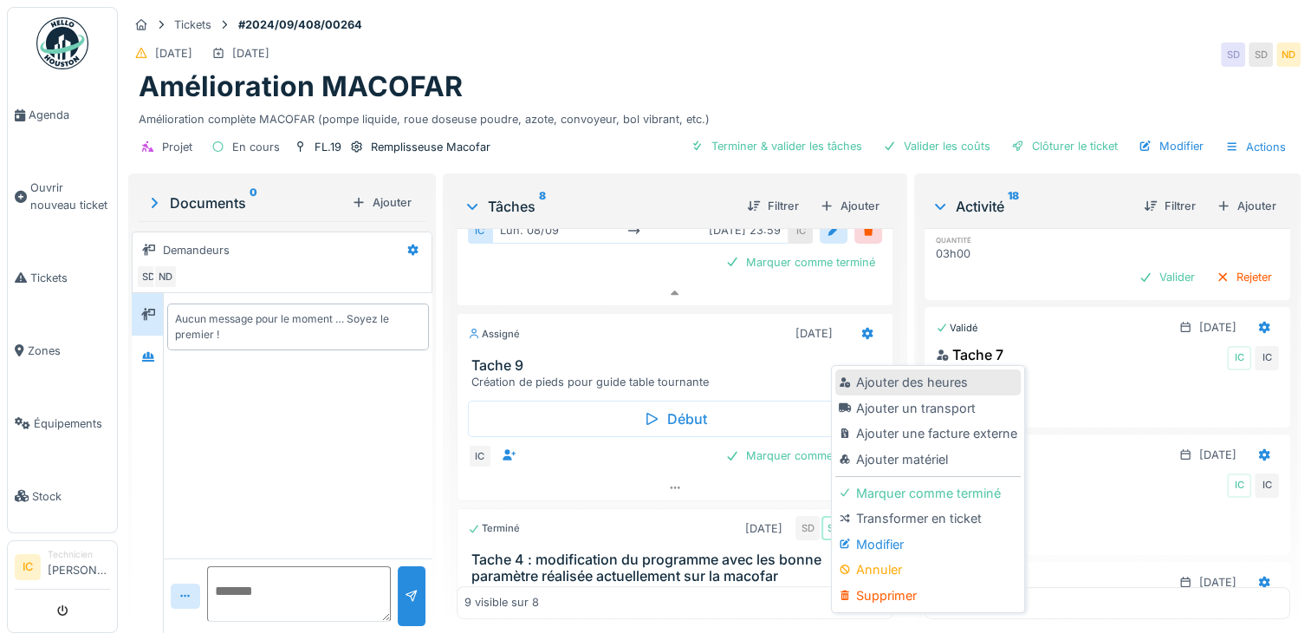
click at [908, 384] on div "Ajouter des heures" at bounding box center [927, 382] width 185 height 26
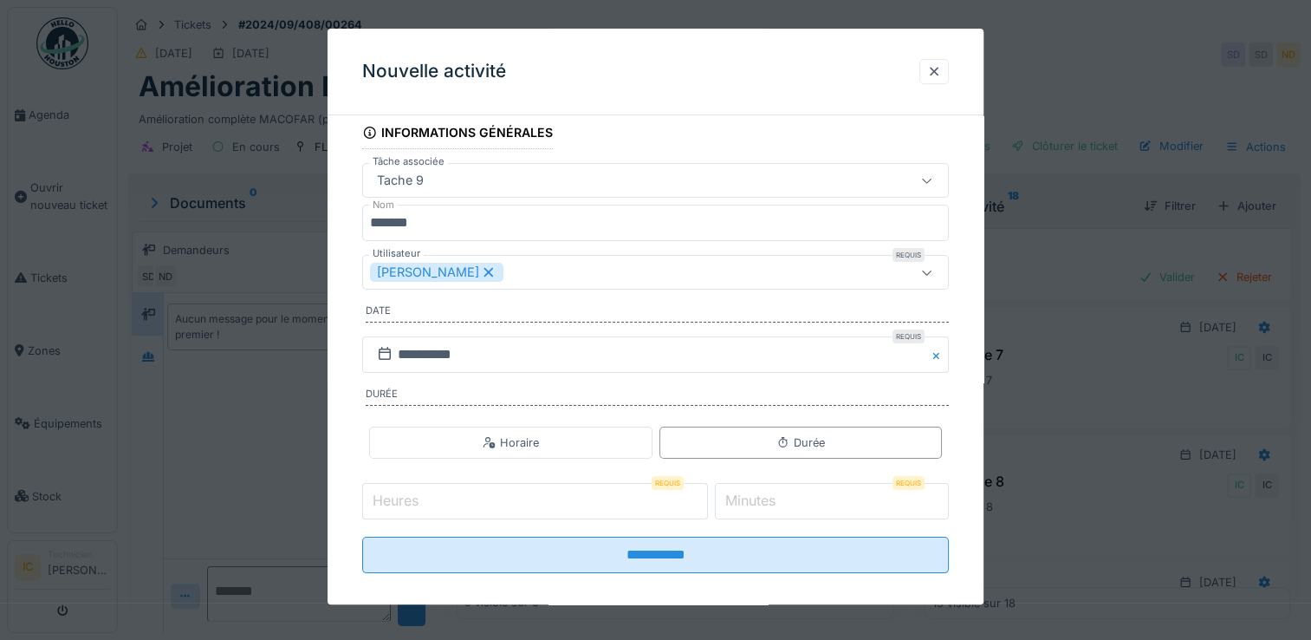
scroll to position [101, 0]
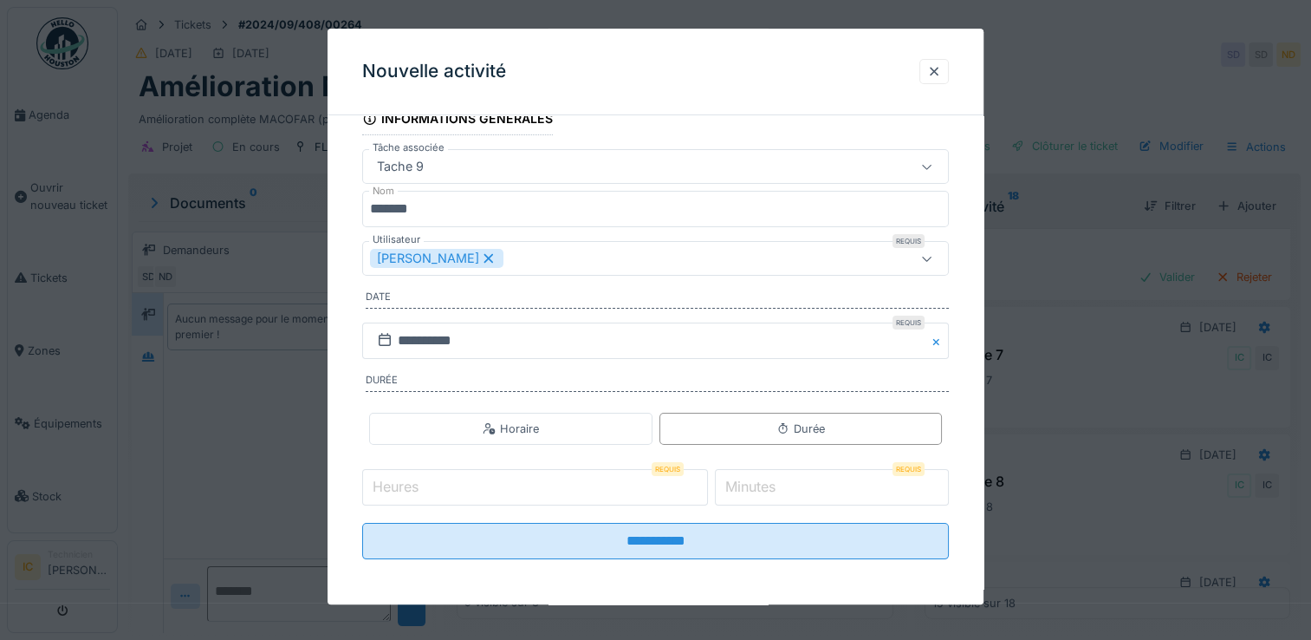
click at [647, 480] on input "Heures" at bounding box center [535, 487] width 346 height 36
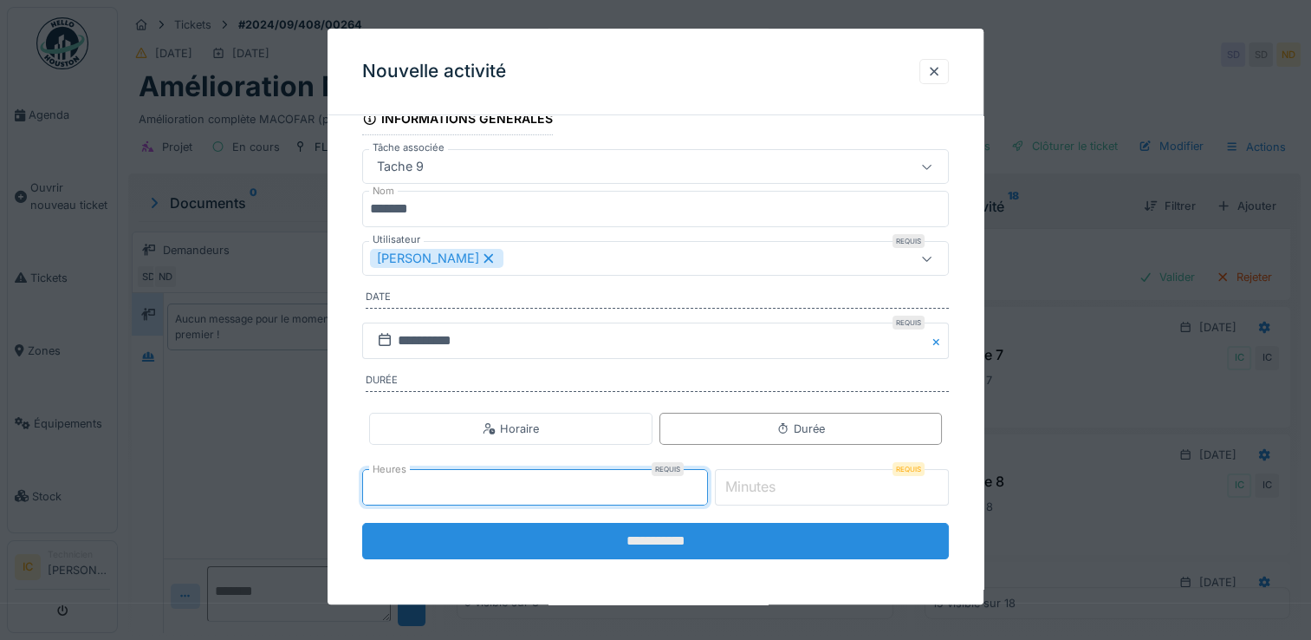
type input "*"
click at [700, 546] on input "**********" at bounding box center [655, 541] width 587 height 36
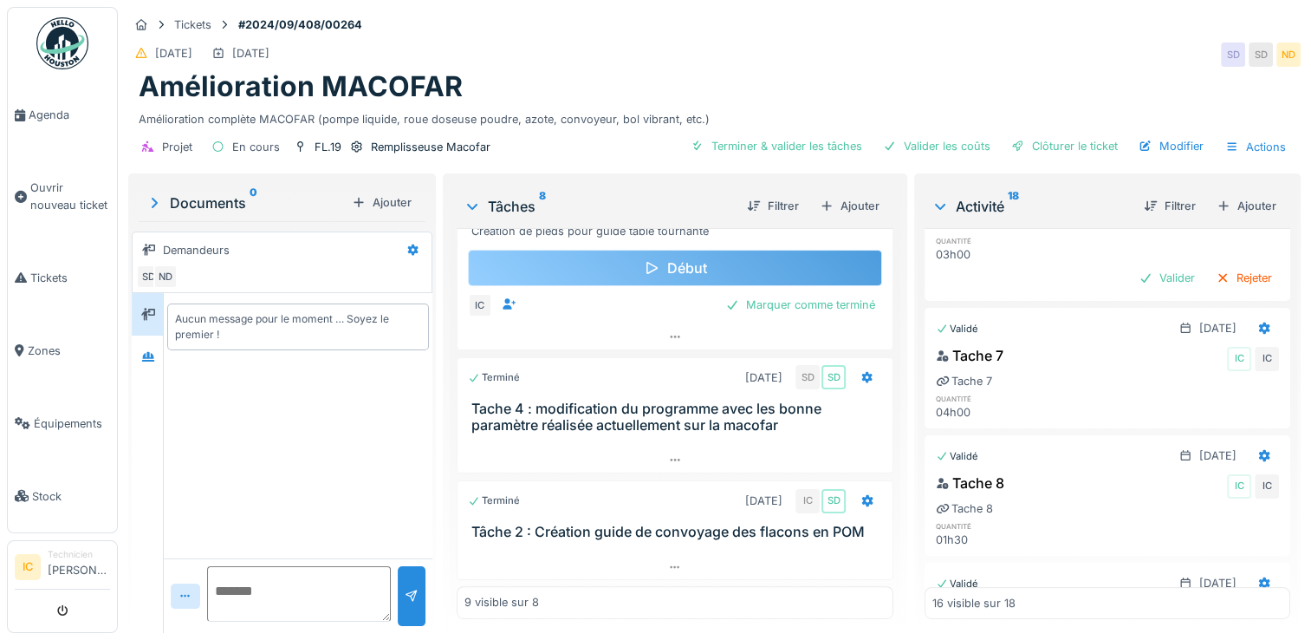
scroll to position [13, 0]
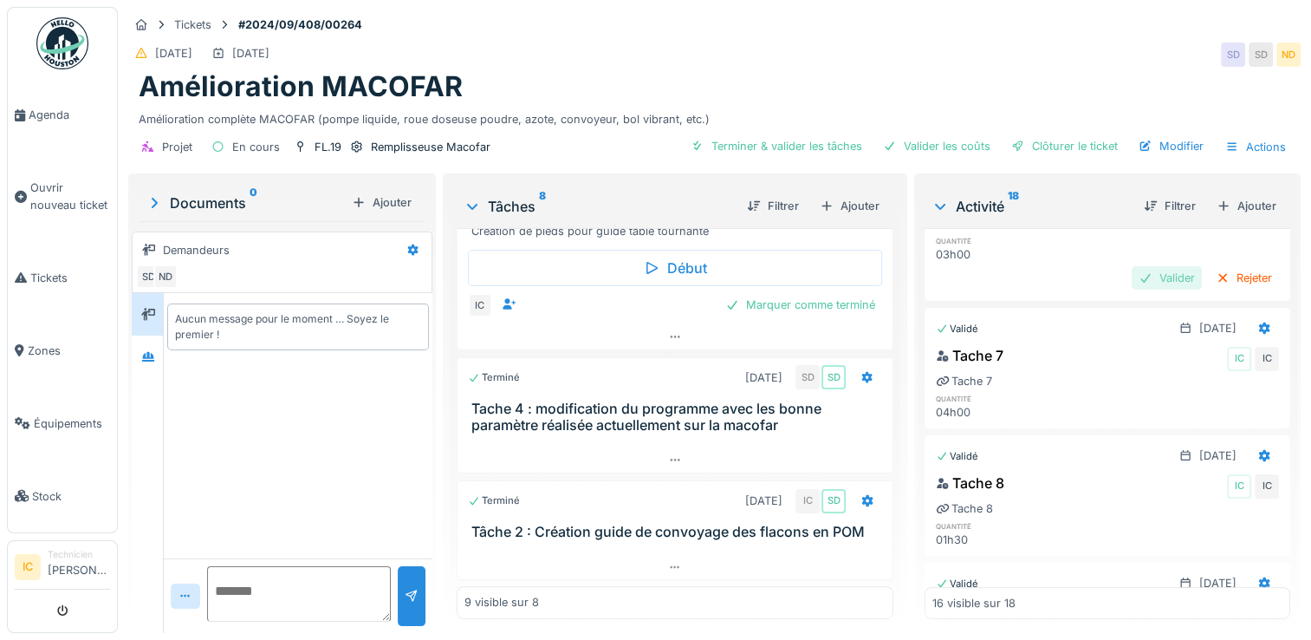
click at [1132, 266] on div "Valider" at bounding box center [1167, 277] width 70 height 23
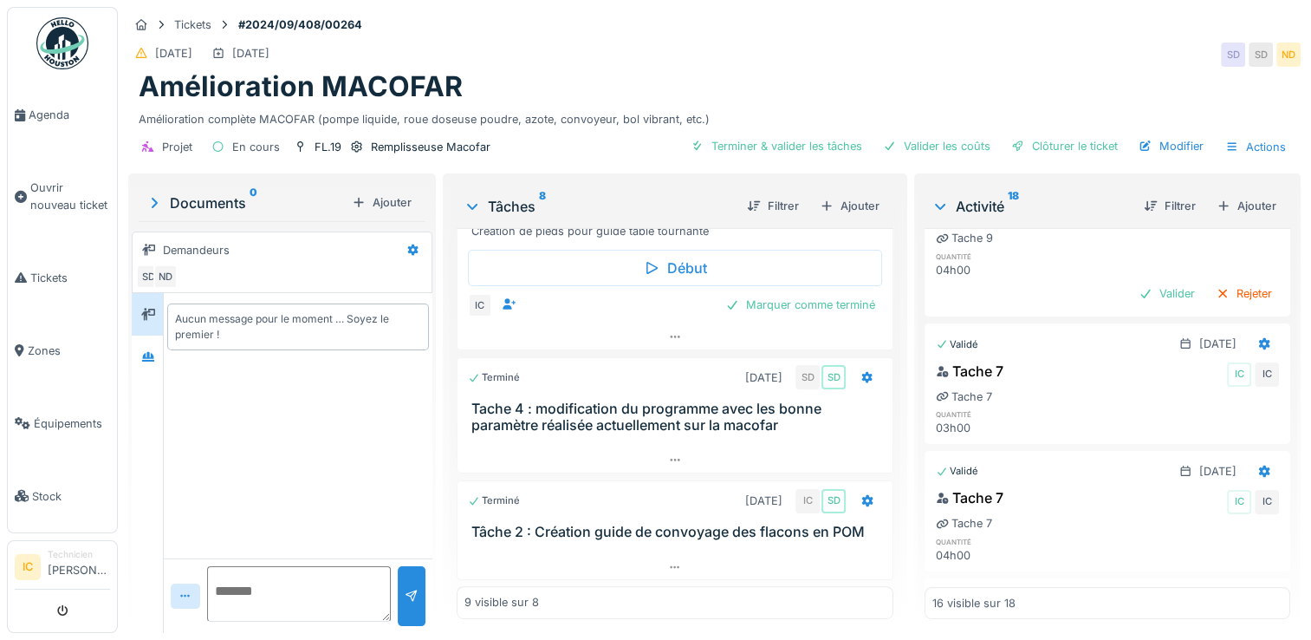
scroll to position [0, 0]
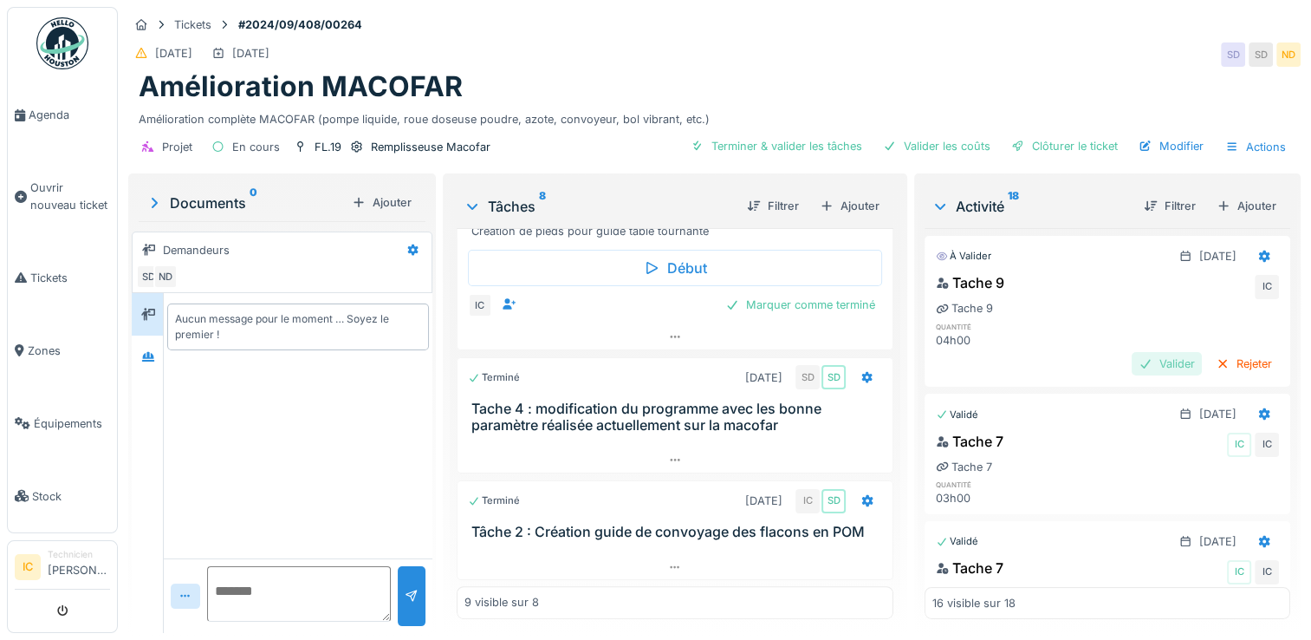
click at [1142, 352] on div "Valider" at bounding box center [1167, 363] width 70 height 23
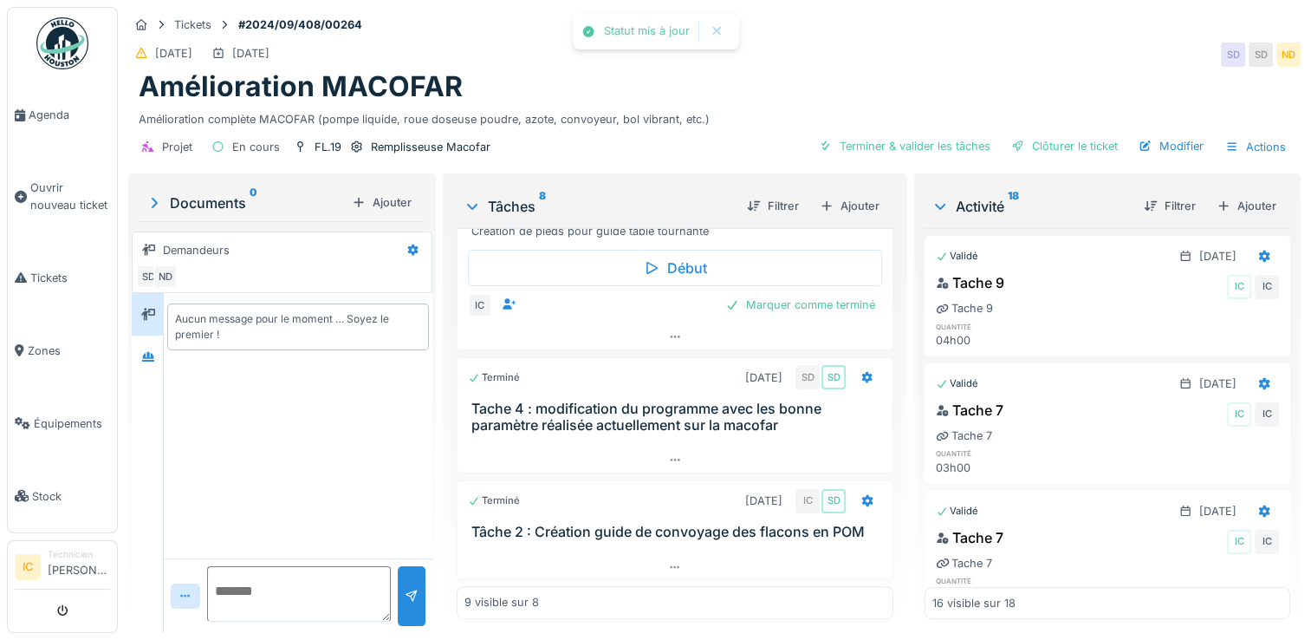
click at [1127, 364] on div "Validé 26/09/2025" at bounding box center [1108, 380] width 364 height 32
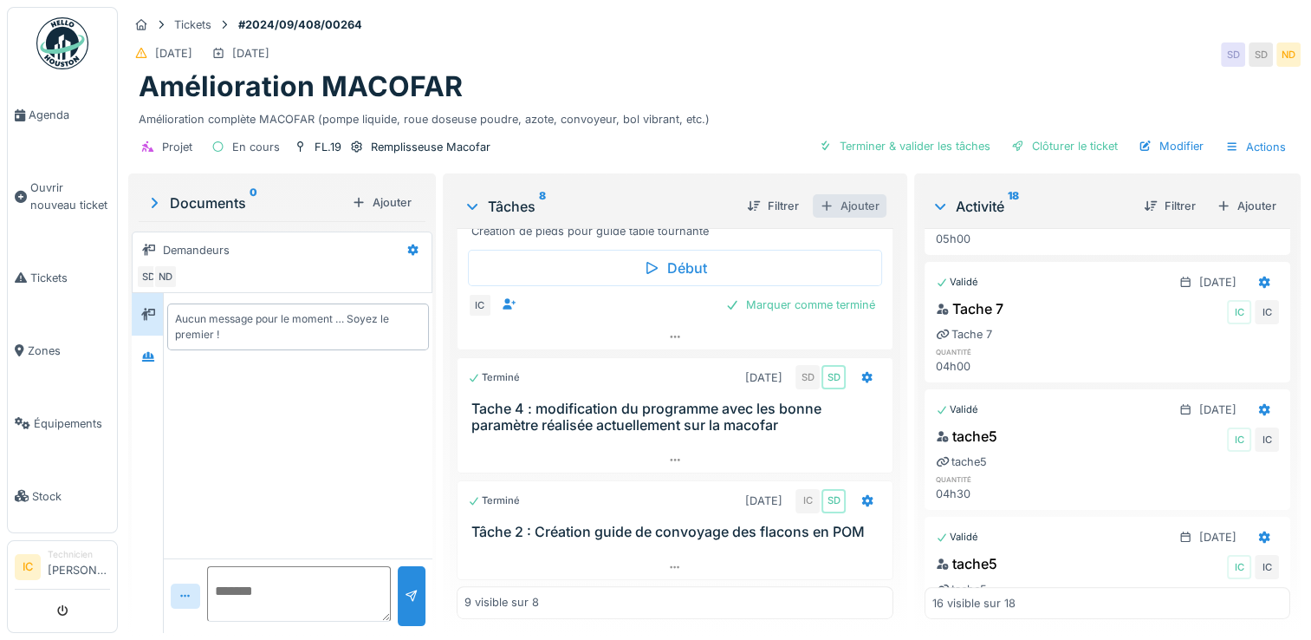
scroll to position [711, 0]
